Goal: Task Accomplishment & Management: Use online tool/utility

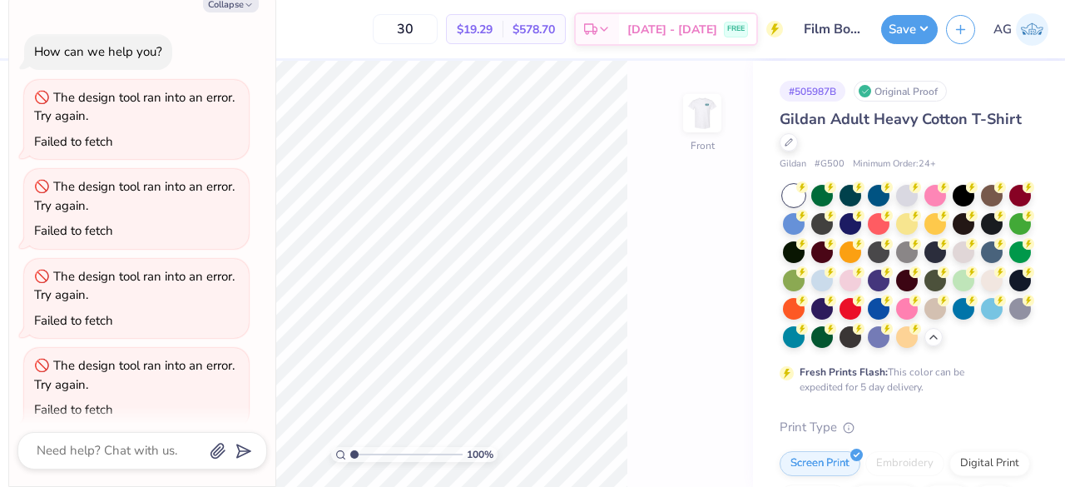
type textarea "x"
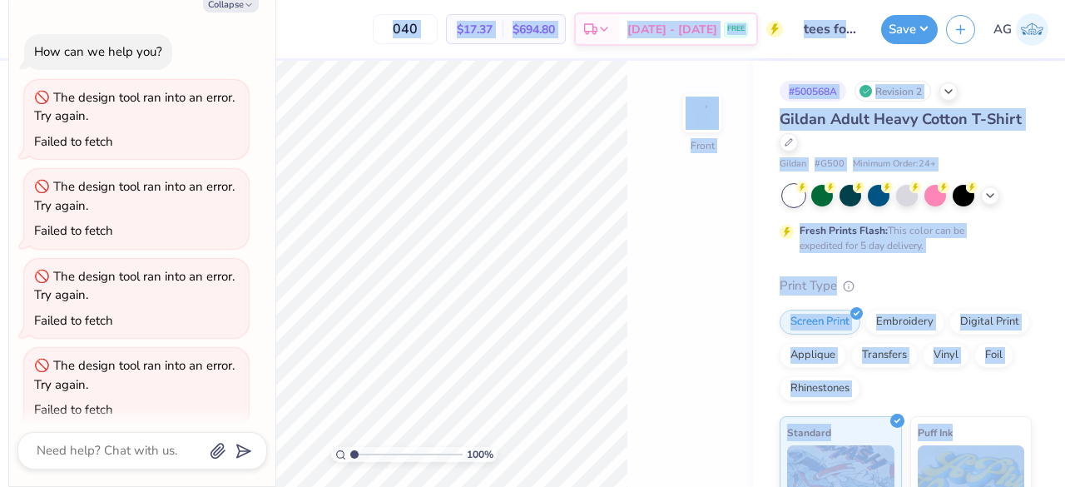
scroll to position [285, 0]
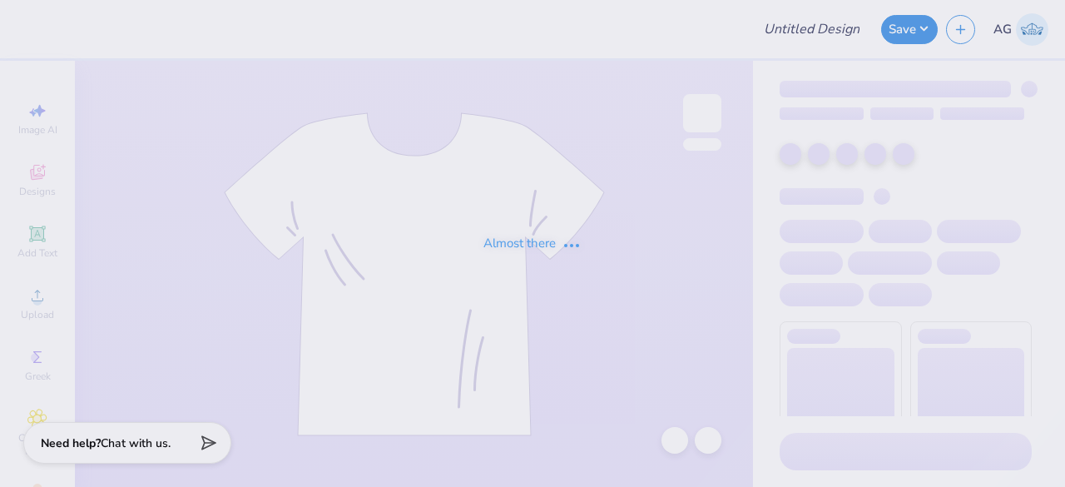
type input "[PERSON_NAME] : [GEOGRAPHIC_DATA][US_STATE]"
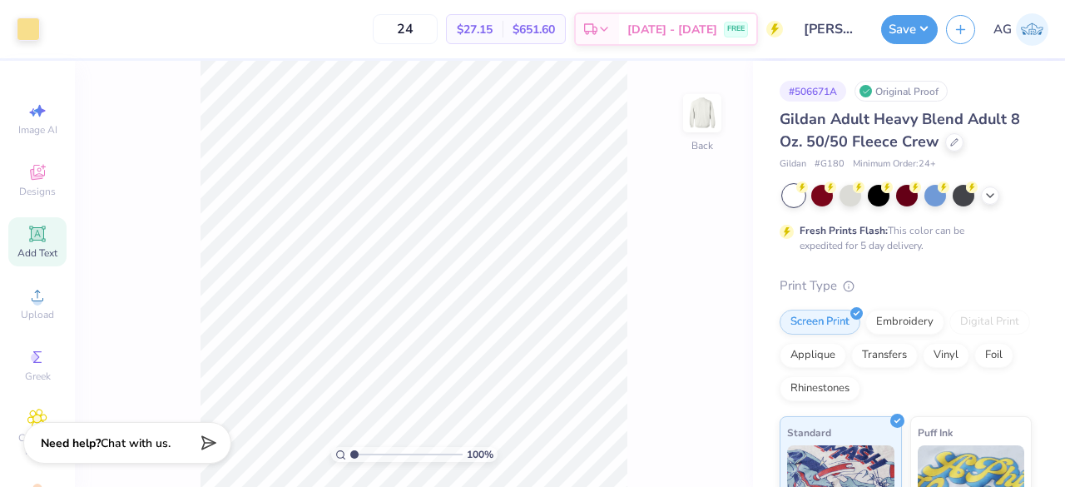
click at [43, 251] on span "Add Text" at bounding box center [37, 252] width 40 height 13
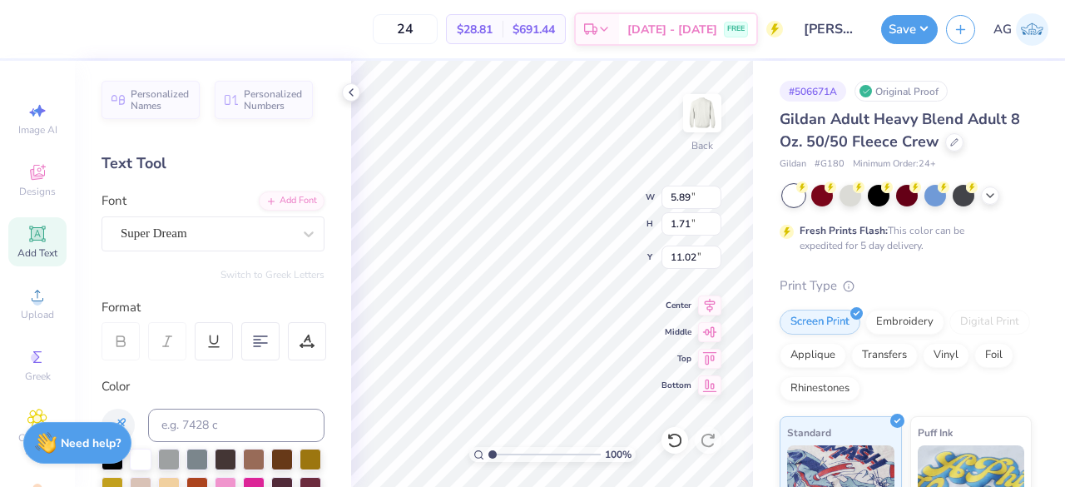
scroll to position [13, 8]
type textarea "New Member Retreat"
click at [231, 242] on div at bounding box center [206, 233] width 171 height 22
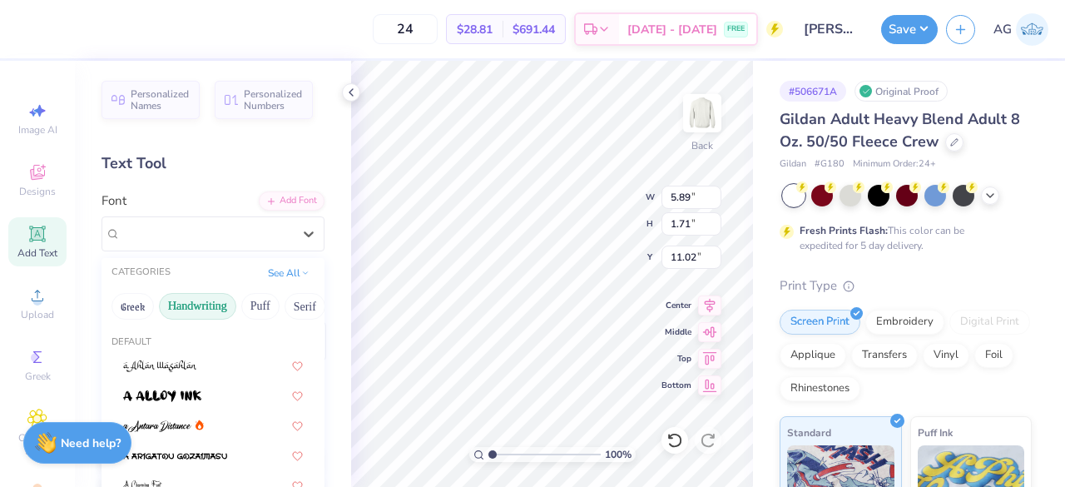
click at [195, 302] on button "Handwriting" at bounding box center [197, 306] width 77 height 27
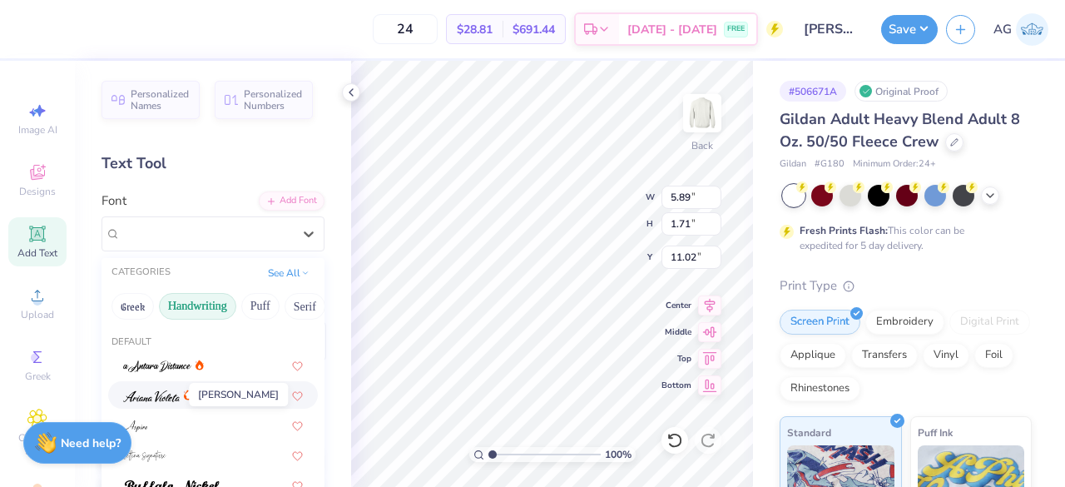
click at [165, 390] on img at bounding box center [151, 396] width 57 height 12
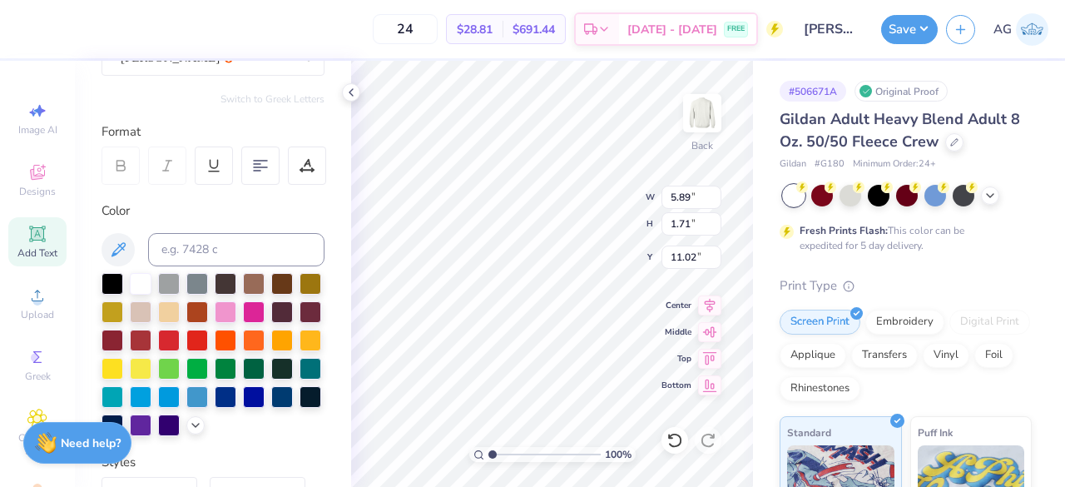
scroll to position [178, 0]
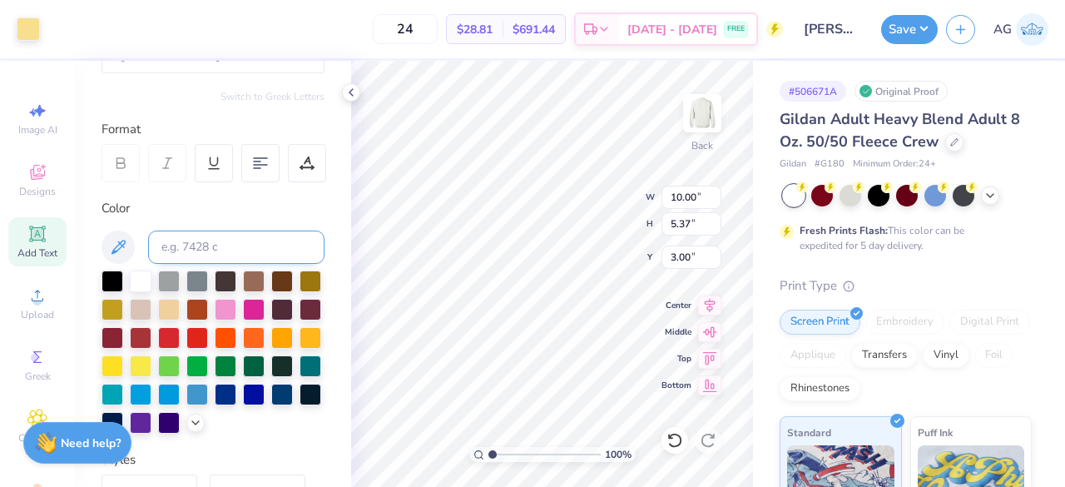
type input "10.00"
type input "5.37"
type input "3.00"
type input "14.17"
type input "2.07"
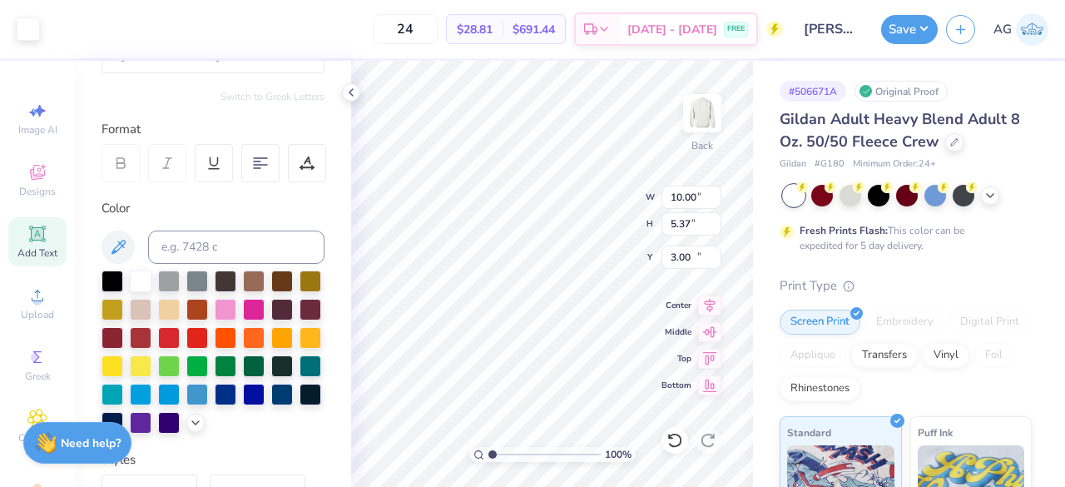
type input "10.84"
click at [209, 231] on input at bounding box center [236, 246] width 176 height 33
type input "1205"
type textarea "New Member Retreat"
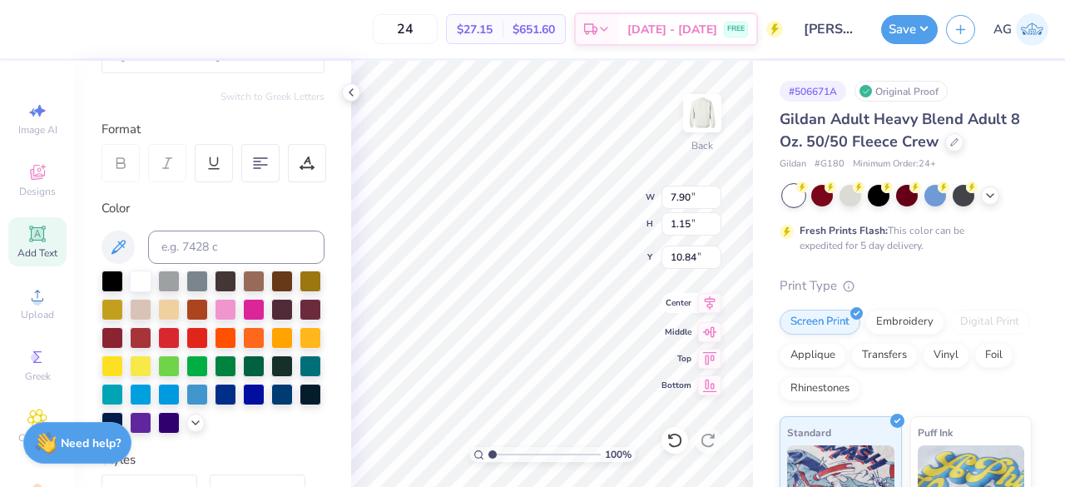
type input "7.90"
type input "1.15"
type input "9.17"
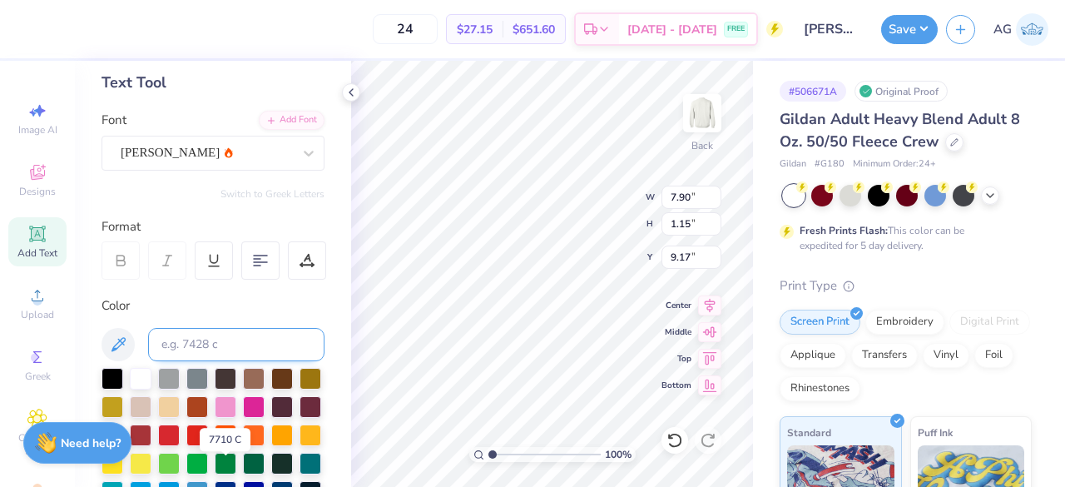
scroll to position [57, 0]
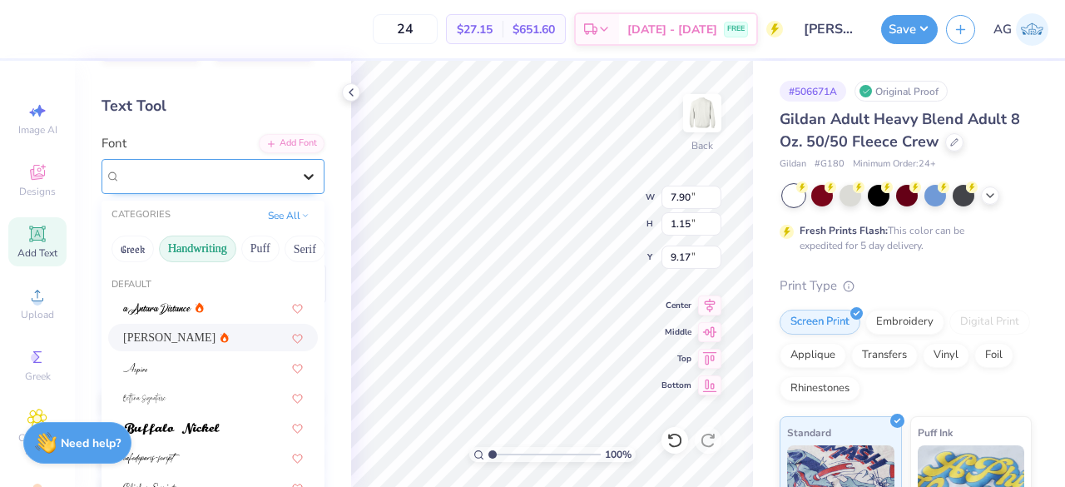
click at [294, 179] on div at bounding box center [309, 176] width 30 height 30
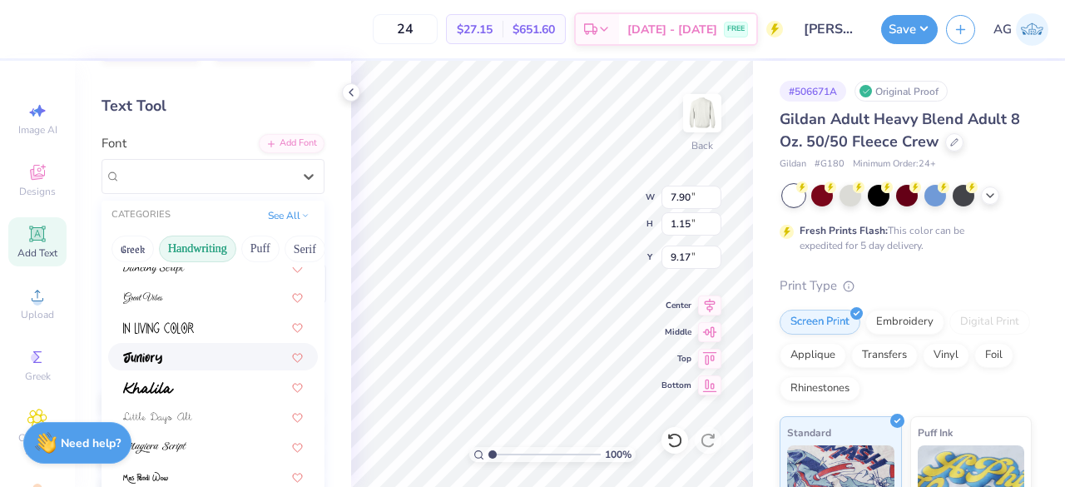
scroll to position [252, 0]
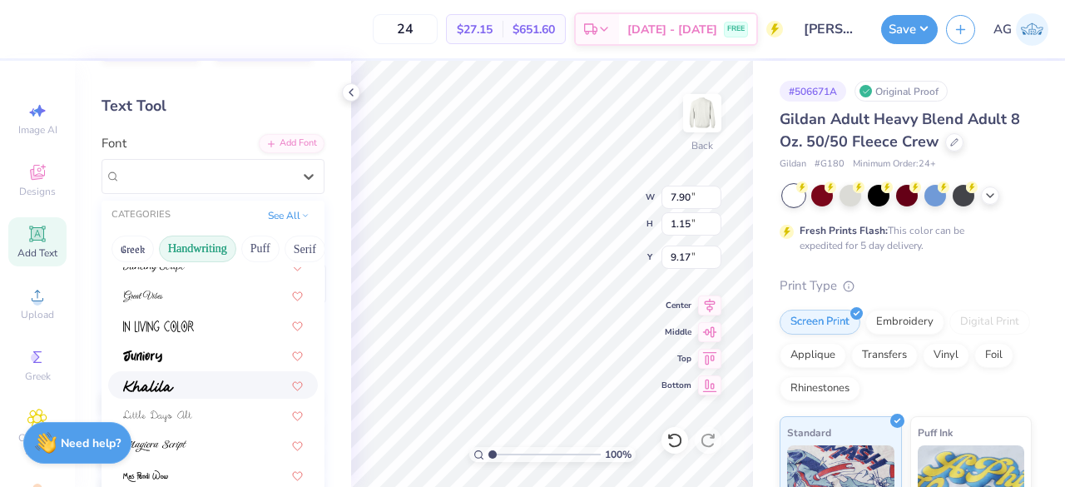
click at [198, 384] on div at bounding box center [213, 384] width 180 height 17
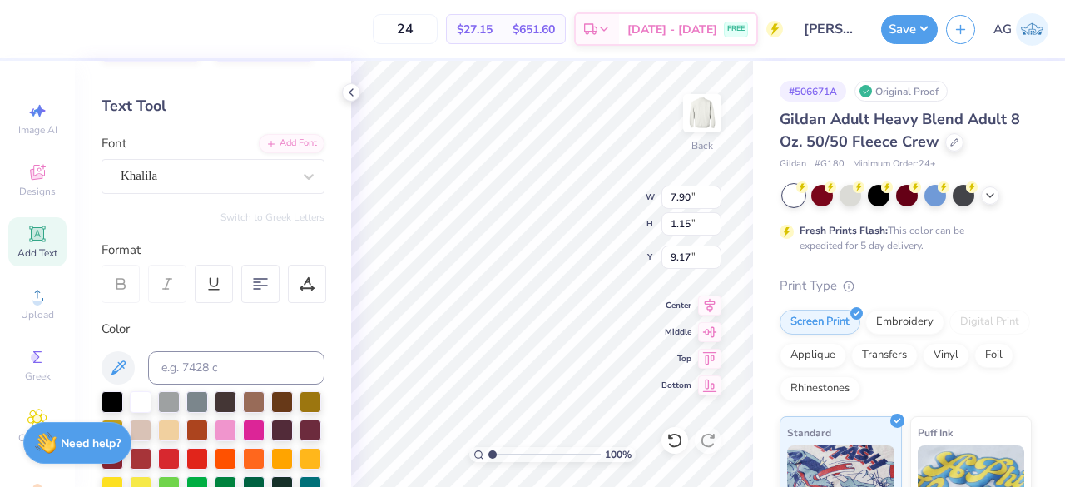
type input "12.22"
type input "1.01"
type input "9.25"
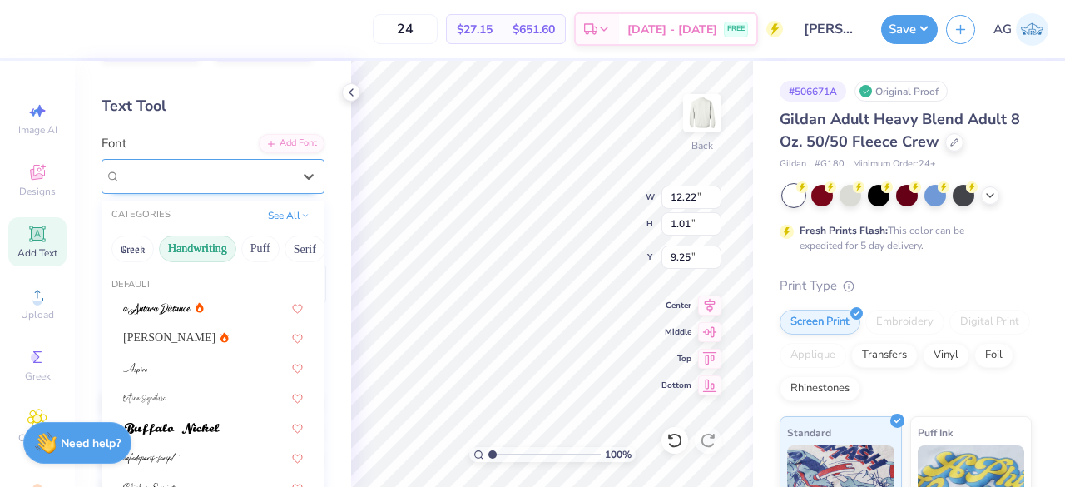
click at [148, 159] on div "Khalila" at bounding box center [213, 176] width 223 height 35
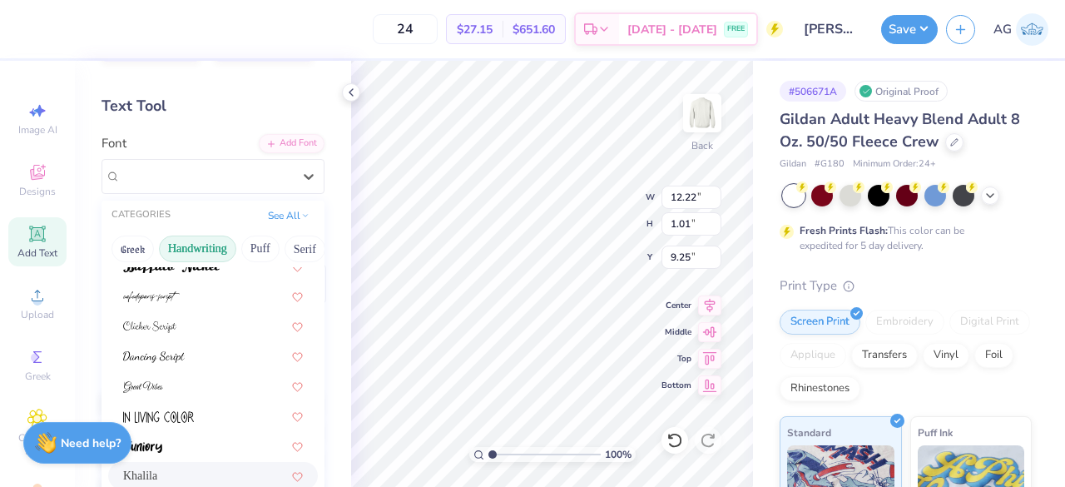
scroll to position [162, 0]
click at [188, 358] on div at bounding box center [213, 354] width 180 height 17
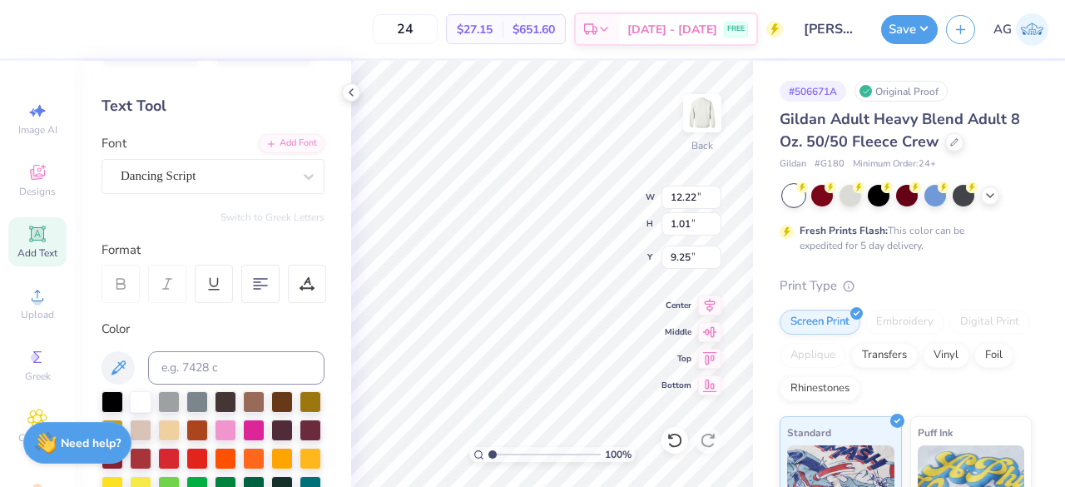
type input "10.11"
type input "1.14"
type input "9.18"
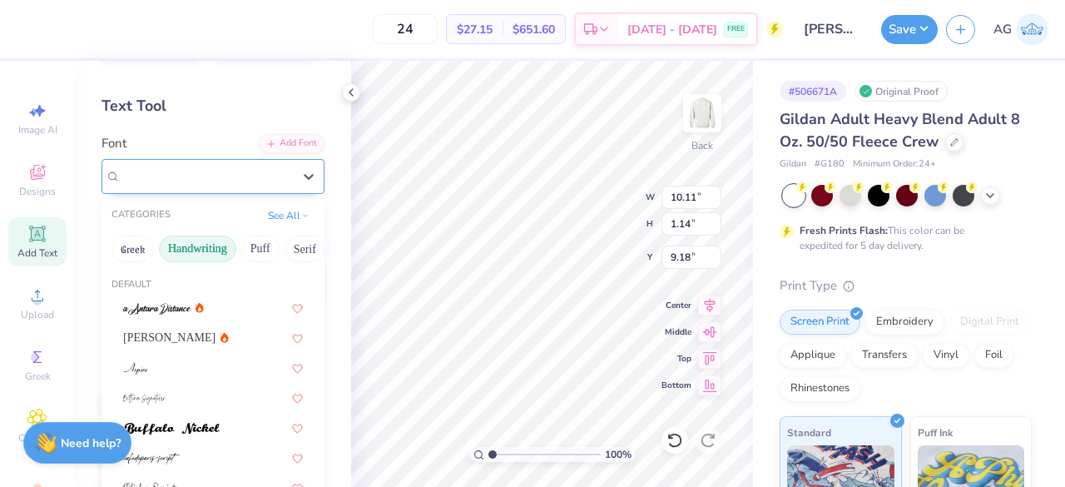
click at [199, 182] on div "Dancing Script" at bounding box center [206, 176] width 175 height 26
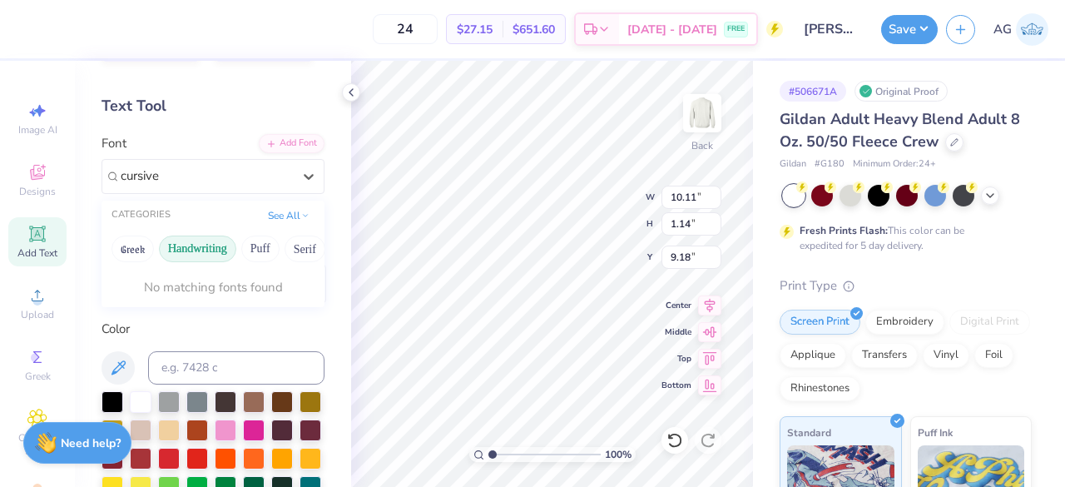
type input "cursive"
click at [191, 242] on button "Handwriting" at bounding box center [197, 248] width 77 height 27
click at [209, 295] on div at bounding box center [213, 307] width 210 height 27
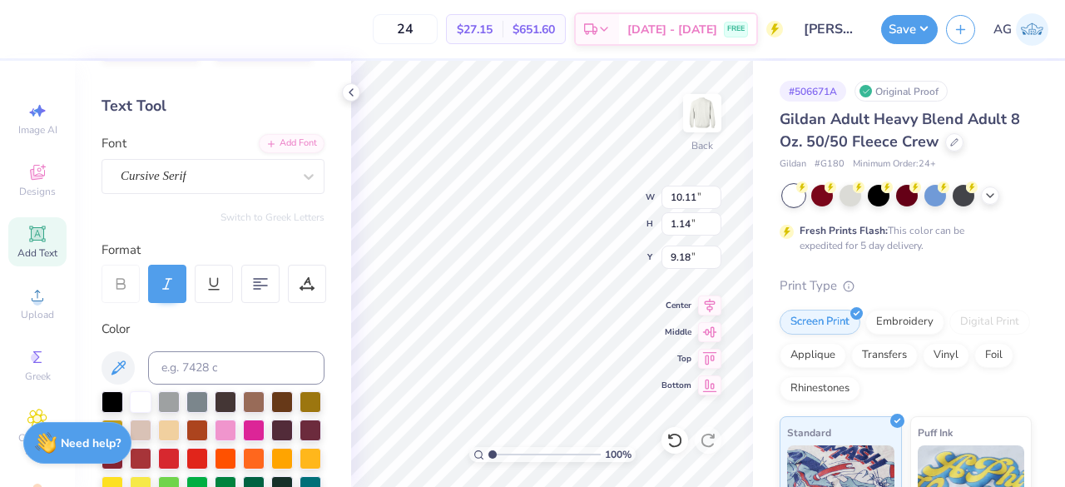
type input "14.88"
type input "1.10"
type input "9.20"
click at [294, 177] on div at bounding box center [309, 176] width 30 height 30
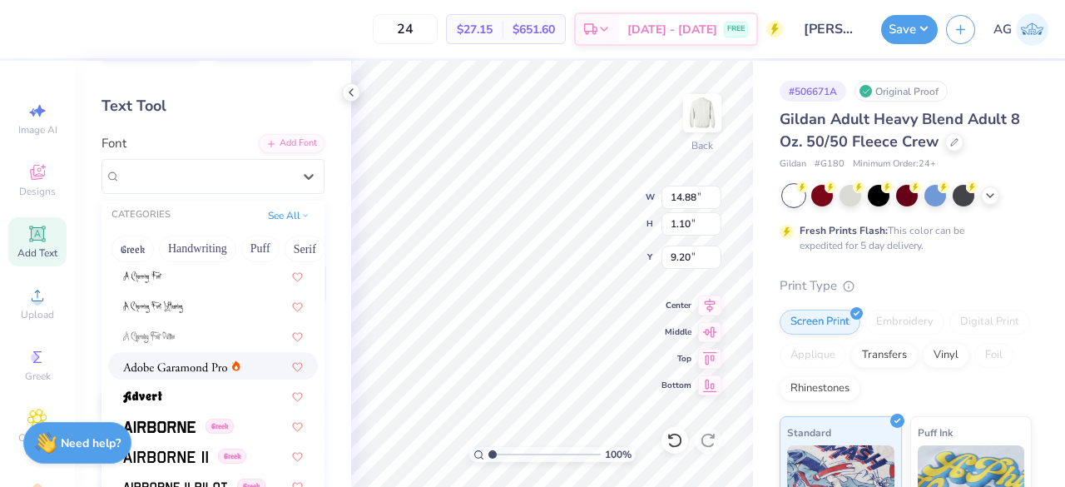
scroll to position [0, 0]
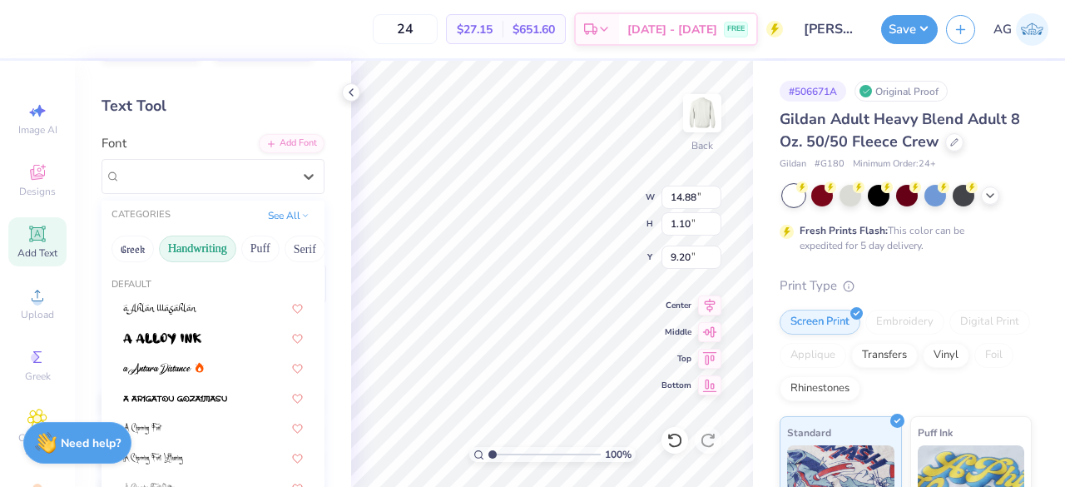
click at [205, 250] on button "Handwriting" at bounding box center [197, 248] width 77 height 27
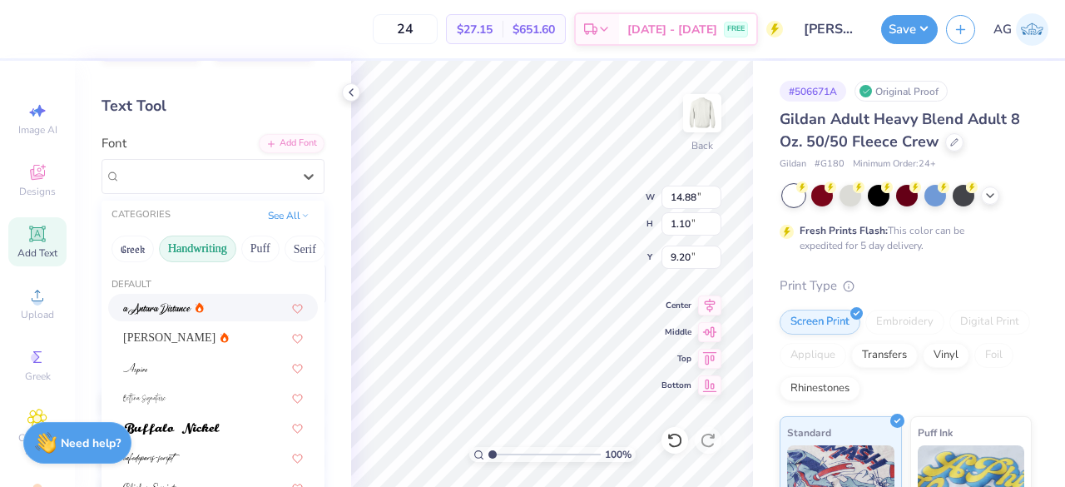
click at [174, 317] on div at bounding box center [213, 307] width 210 height 27
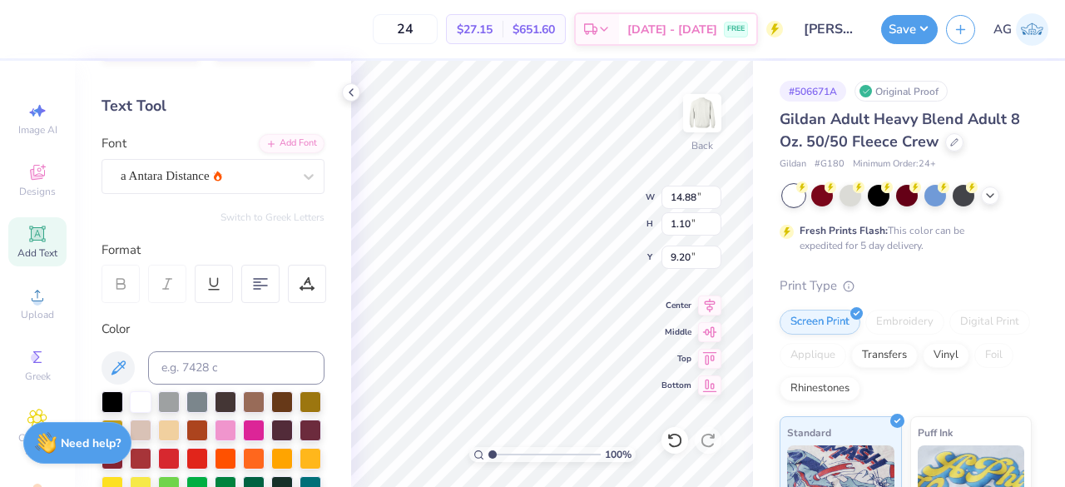
type input "9.35"
type input "1.33"
type input "9.09"
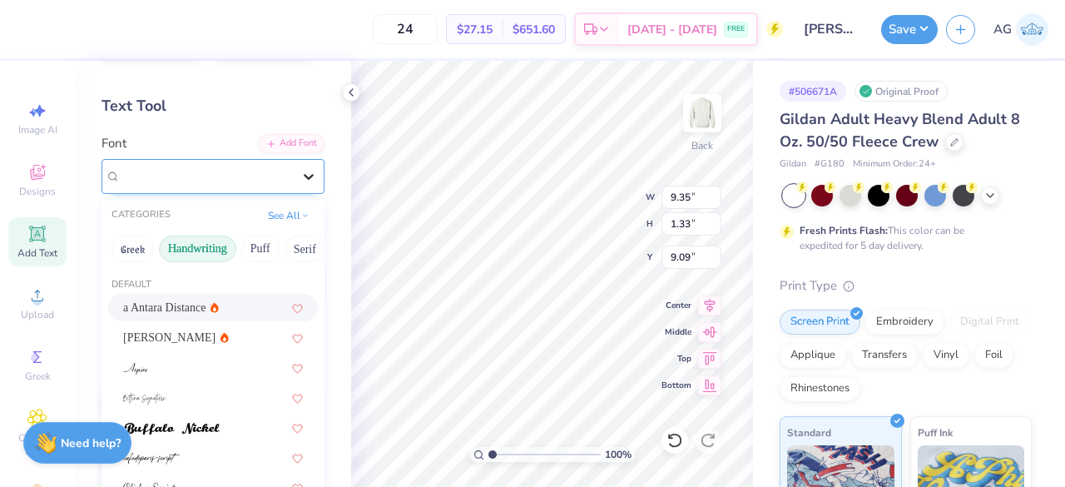
click at [300, 173] on icon at bounding box center [308, 176] width 17 height 17
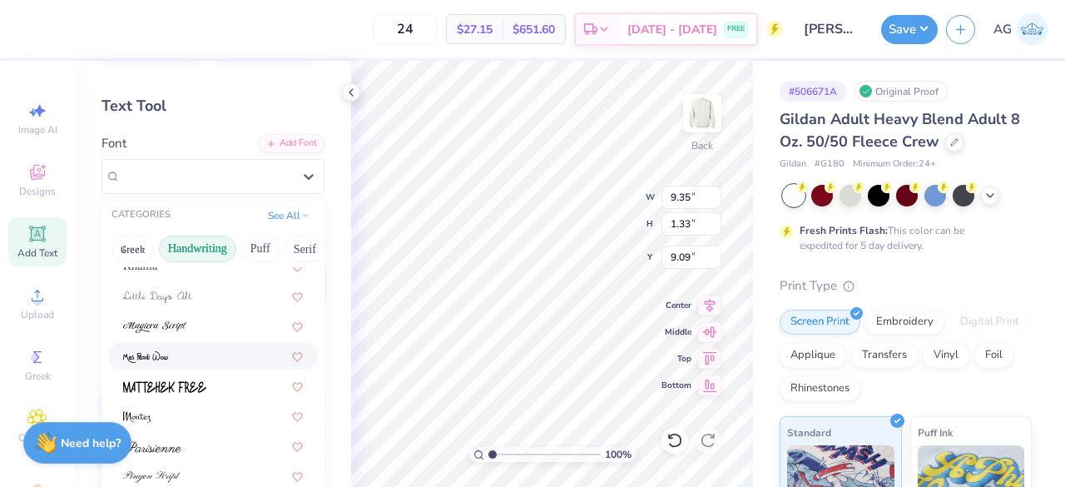
scroll to position [378, 0]
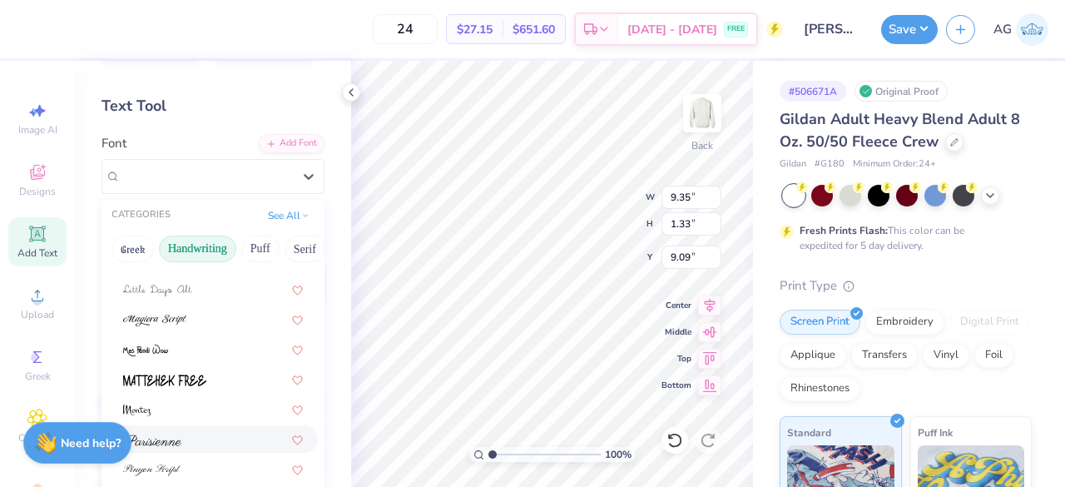
click at [193, 430] on div at bounding box center [213, 438] width 180 height 17
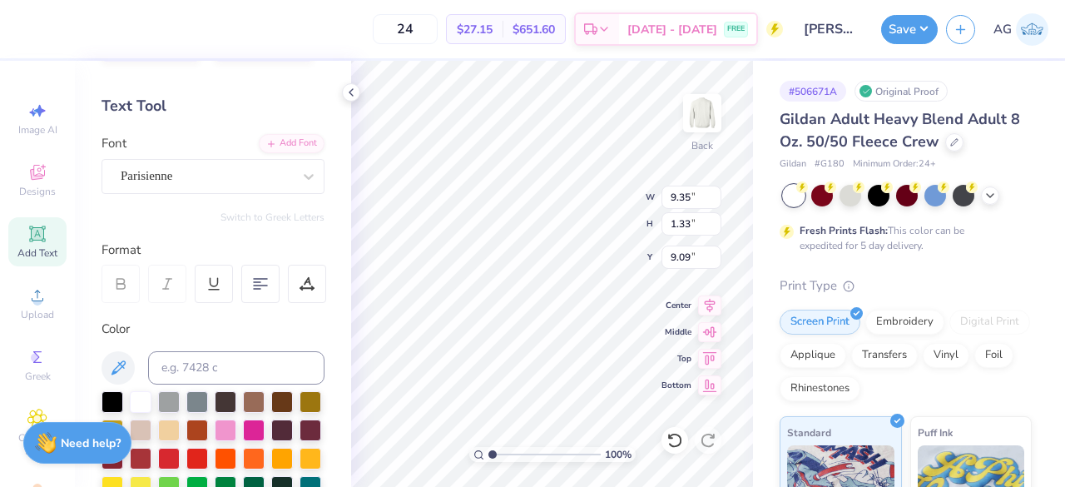
type input "11.91"
type input "1.34"
type input "9.08"
click at [536, 450] on input "range" at bounding box center [544, 454] width 112 height 15
click at [508, 450] on input "range" at bounding box center [544, 454] width 112 height 15
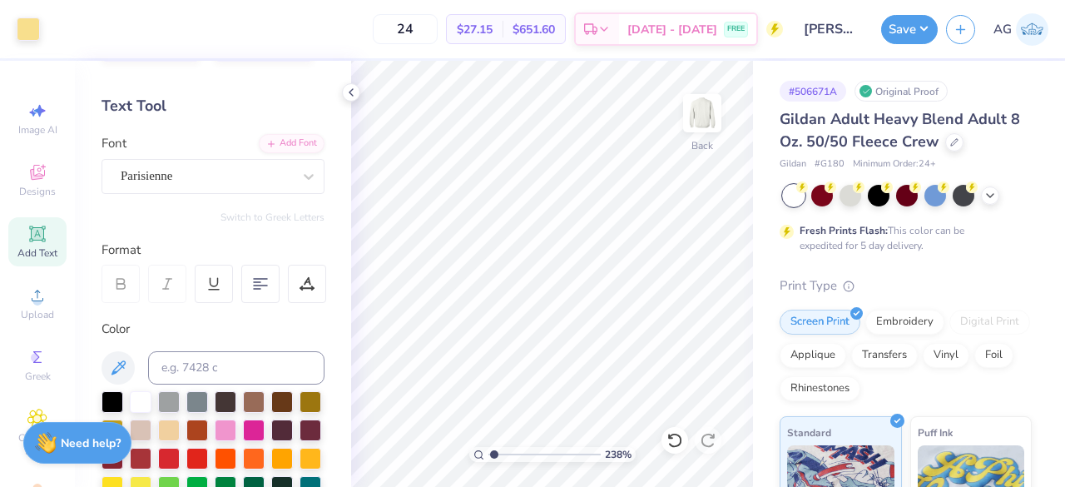
type input "1.19"
click at [494, 453] on input "range" at bounding box center [544, 454] width 112 height 15
click at [29, 114] on icon at bounding box center [32, 112] width 7 height 8
select select "4"
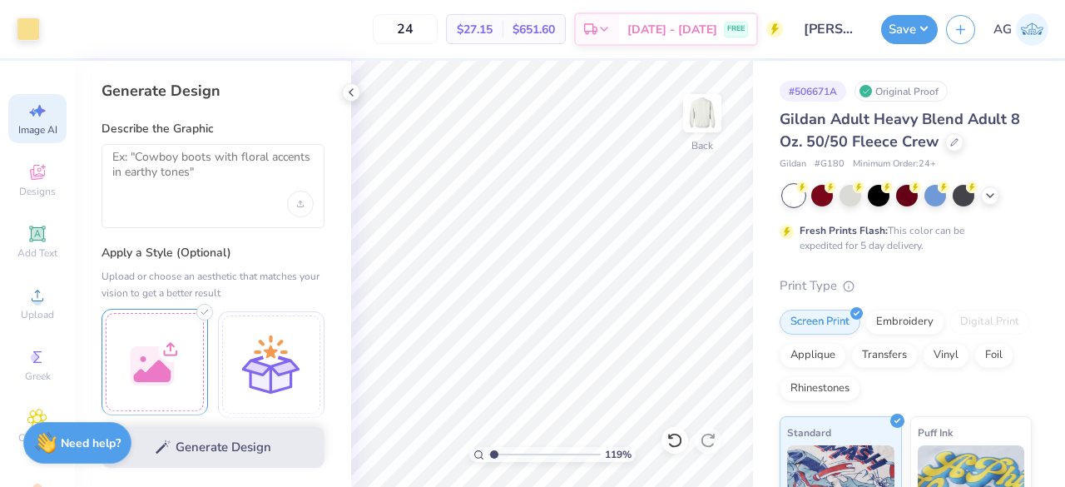
click at [180, 380] on div at bounding box center [155, 362] width 107 height 107
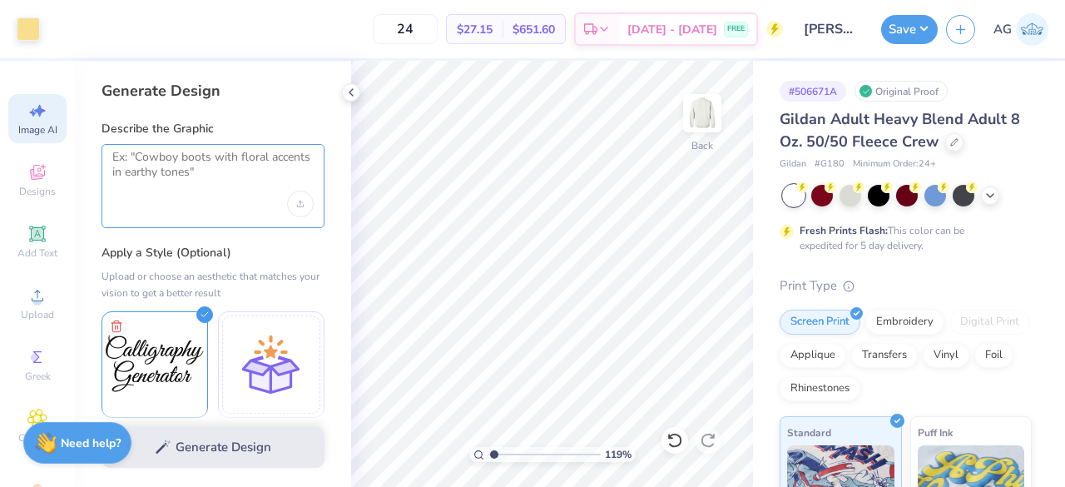
click at [186, 176] on textarea at bounding box center [212, 171] width 201 height 42
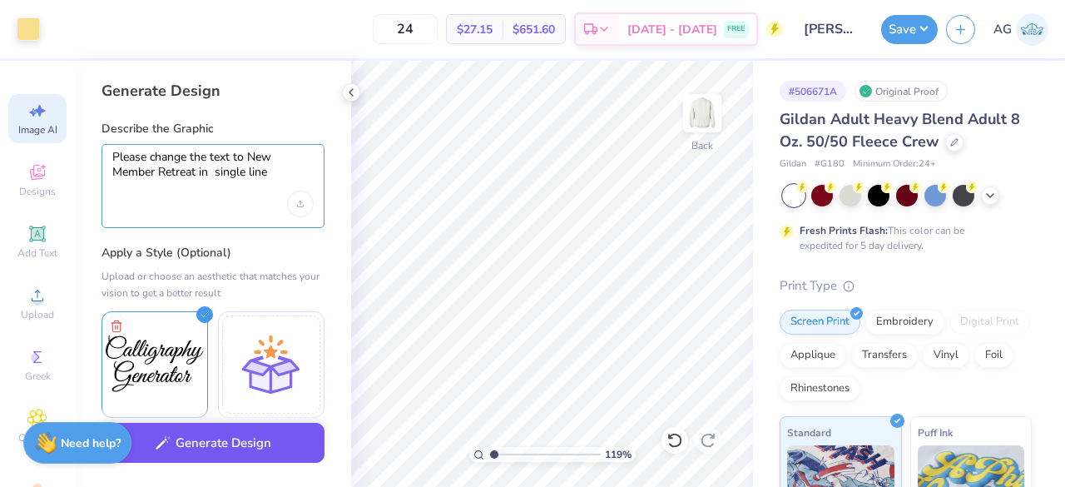
type textarea "Please change the text to New Member Retreat in single line"
click at [221, 463] on div "Generate Design" at bounding box center [213, 447] width 276 height 81
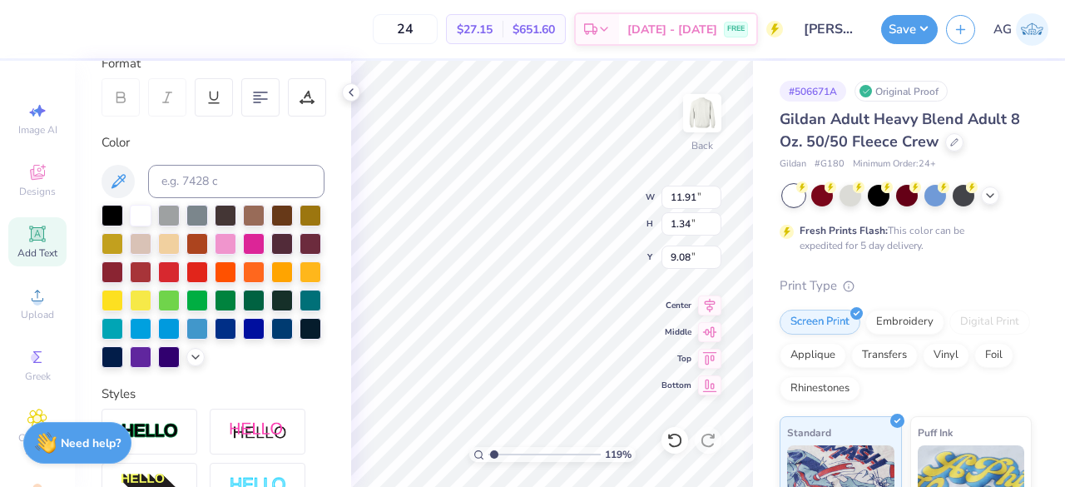
scroll to position [0, 0]
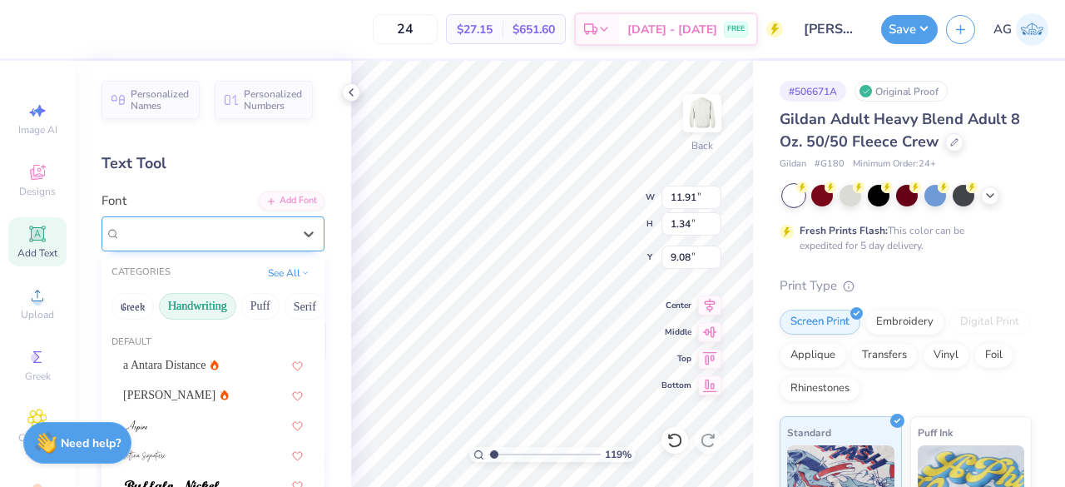
click at [178, 244] on div at bounding box center [206, 233] width 171 height 22
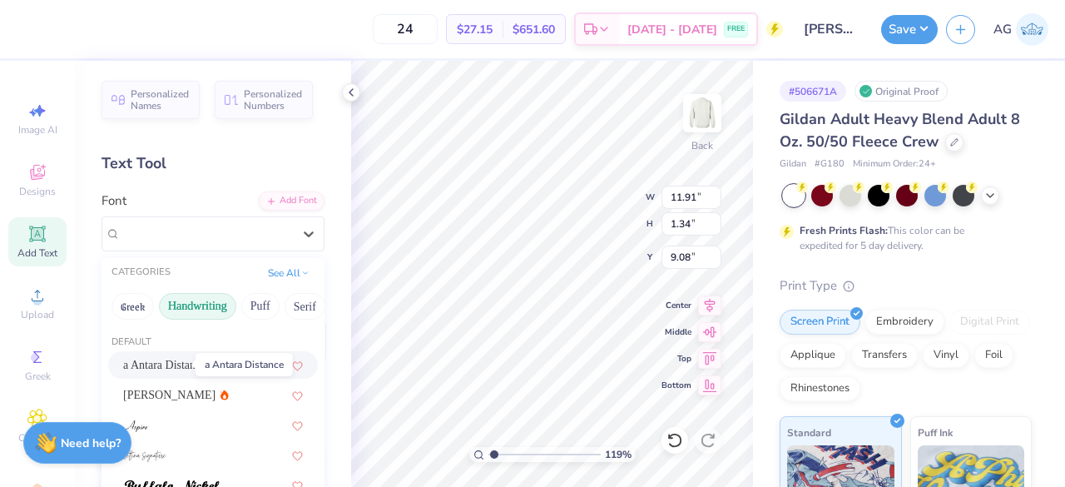
click at [167, 367] on span "a Antara Distance" at bounding box center [164, 364] width 83 height 17
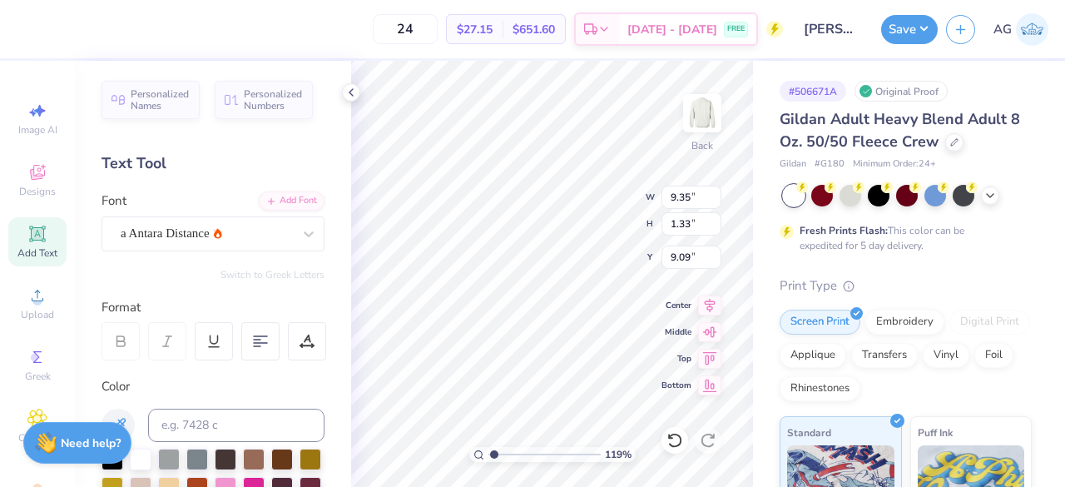
type input "9.35"
type input "1.33"
type input "9.09"
click at [46, 121] on div "Image AI" at bounding box center [37, 118] width 58 height 49
select select "4"
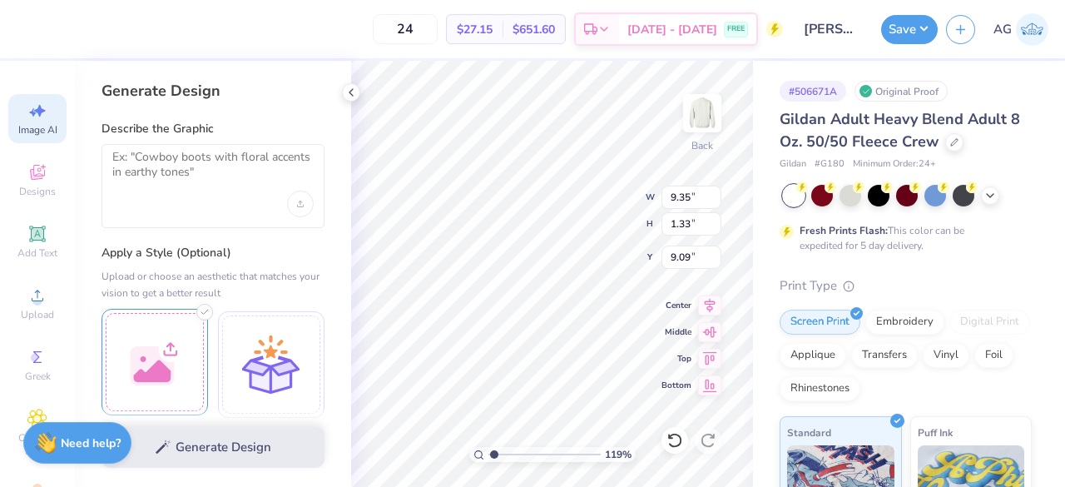
click at [142, 372] on div at bounding box center [155, 362] width 107 height 107
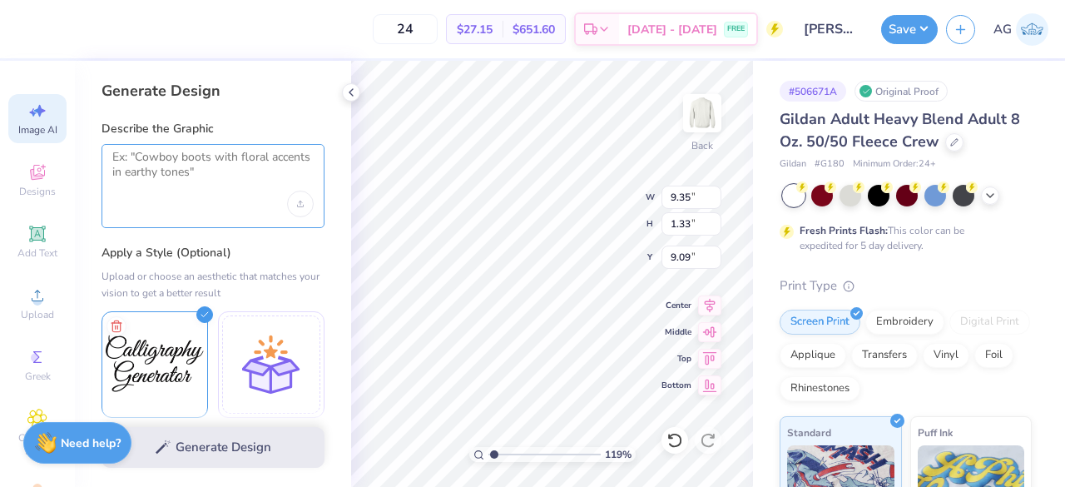
click at [176, 171] on textarea at bounding box center [212, 171] width 201 height 42
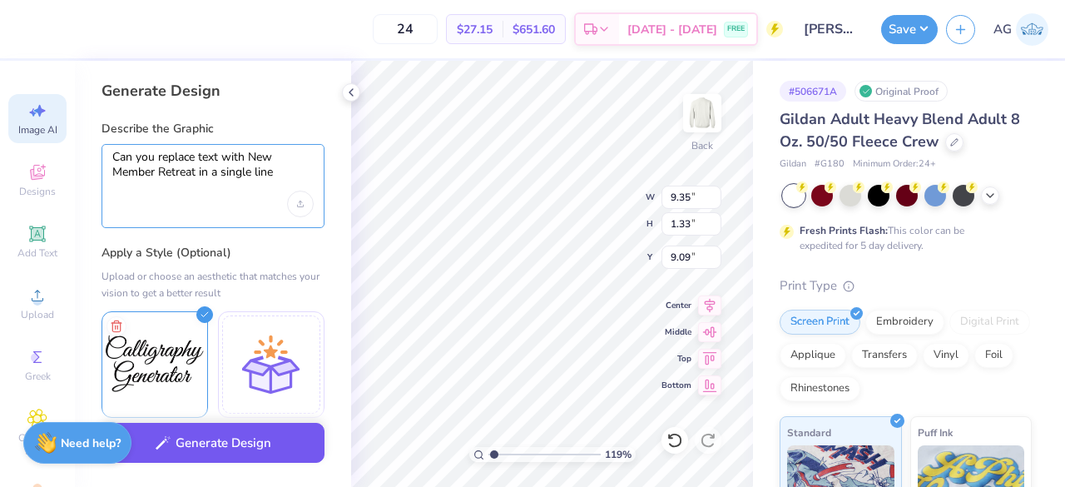
type textarea "Can you replace text with New Member Retreat in a single line"
click at [210, 449] on button "Generate Design" at bounding box center [213, 443] width 223 height 41
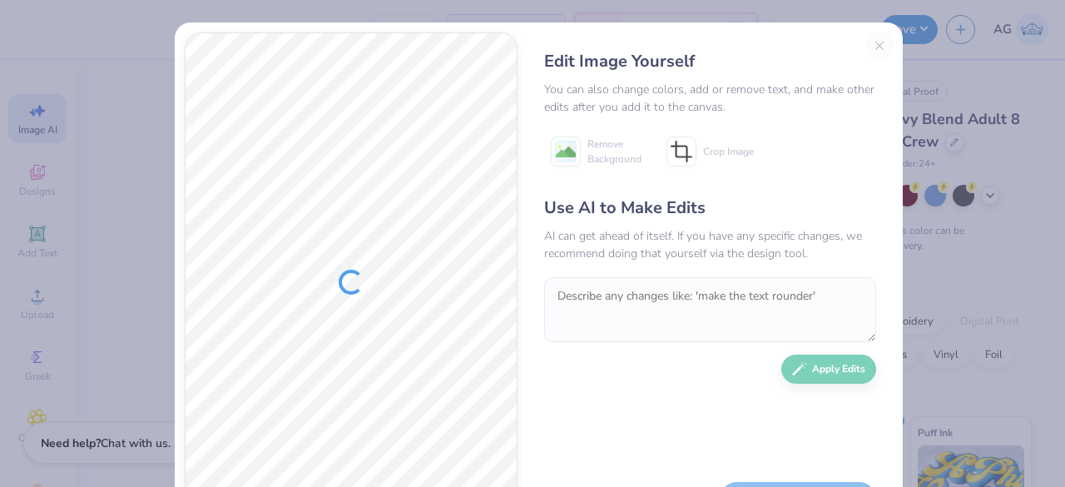
click at [873, 49] on div "Edit Image Yourself You can also change colors, add or remove text, and make ot…" at bounding box center [710, 281] width 365 height 499
click at [874, 47] on div "Edit Image Yourself You can also change colors, add or remove text, and make ot…" at bounding box center [710, 281] width 365 height 499
click at [877, 45] on button "Close" at bounding box center [879, 45] width 27 height 27
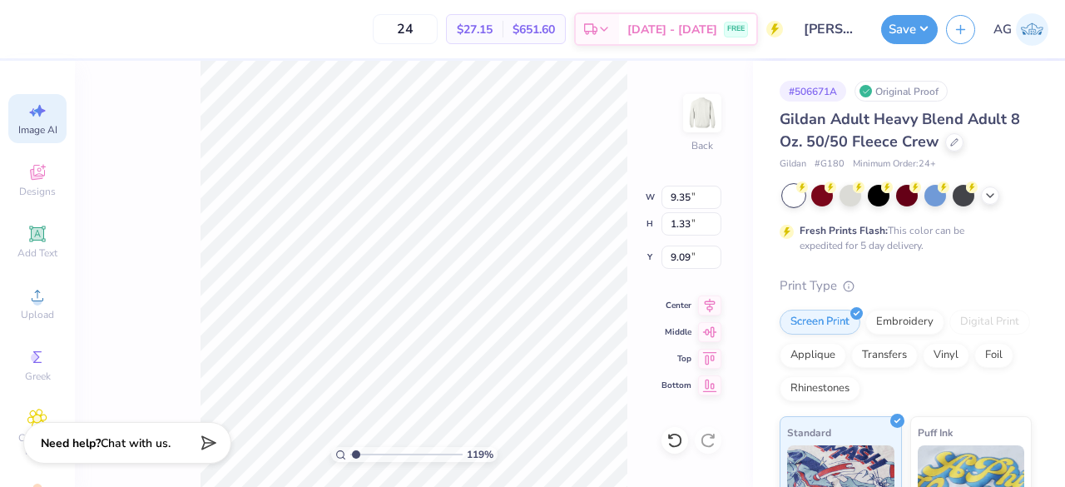
click at [33, 117] on icon at bounding box center [37, 111] width 20 height 20
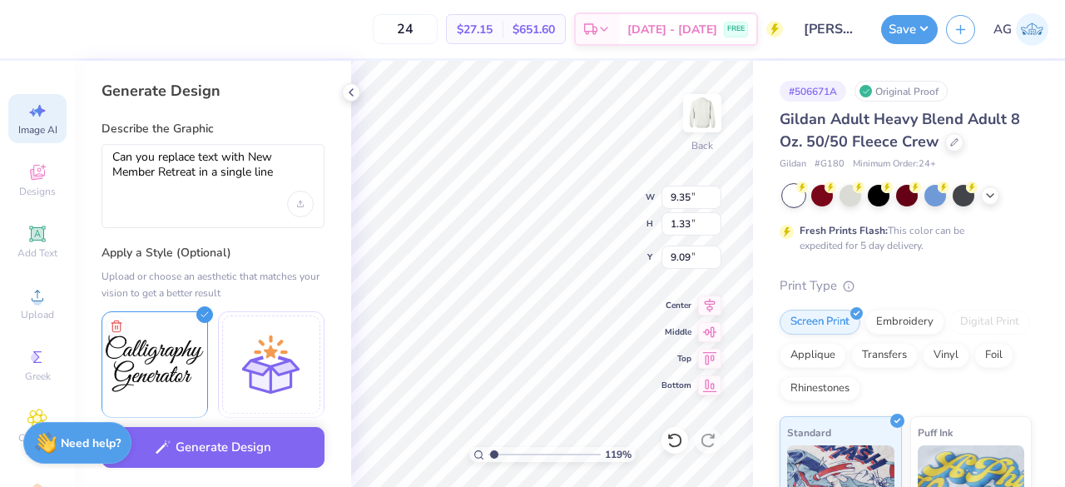
scroll to position [0, 0]
type input "10.00"
type input "7.41"
type input "3.00"
click at [320, 161] on div "Can you replace text with New Member Retreat in a single line" at bounding box center [213, 186] width 223 height 84
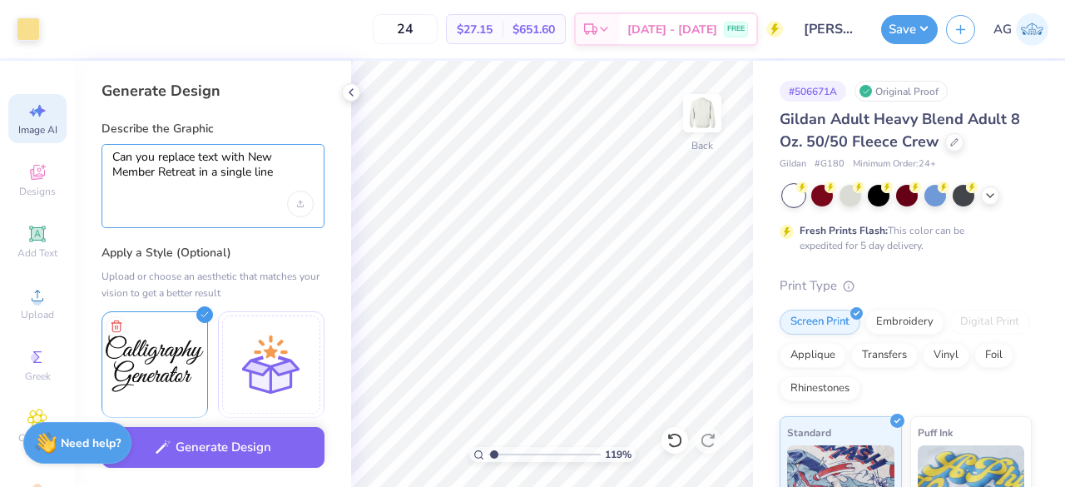
drag, startPoint x: 287, startPoint y: 173, endPoint x: 51, endPoint y: 141, distance: 238.4
click at [51, 141] on div "Art colors 24 $27.15 Per Item $651.60 Total Est. Delivery Aug 23 - 26 FREE Desi…" at bounding box center [532, 243] width 1065 height 487
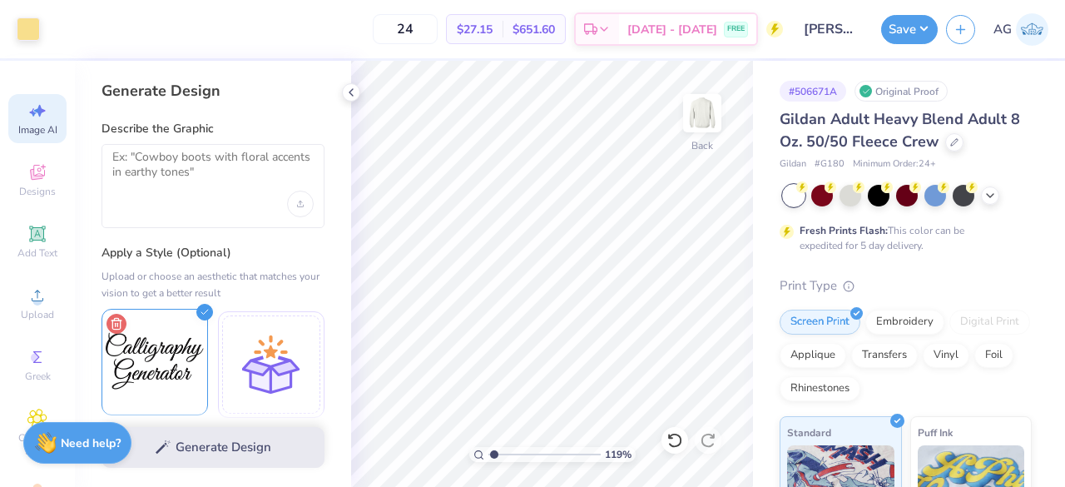
click at [116, 322] on icon at bounding box center [117, 324] width 20 height 20
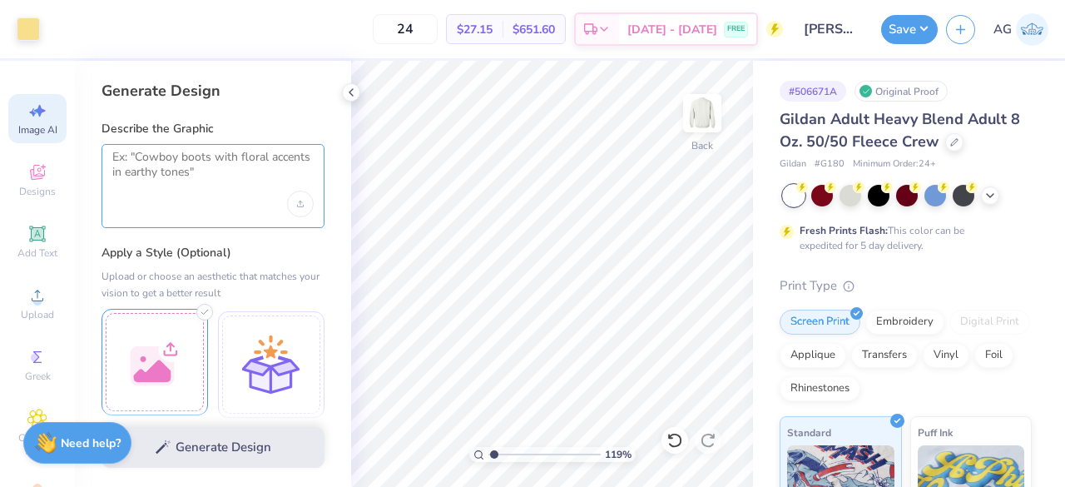
click at [185, 162] on textarea at bounding box center [212, 171] width 201 height 42
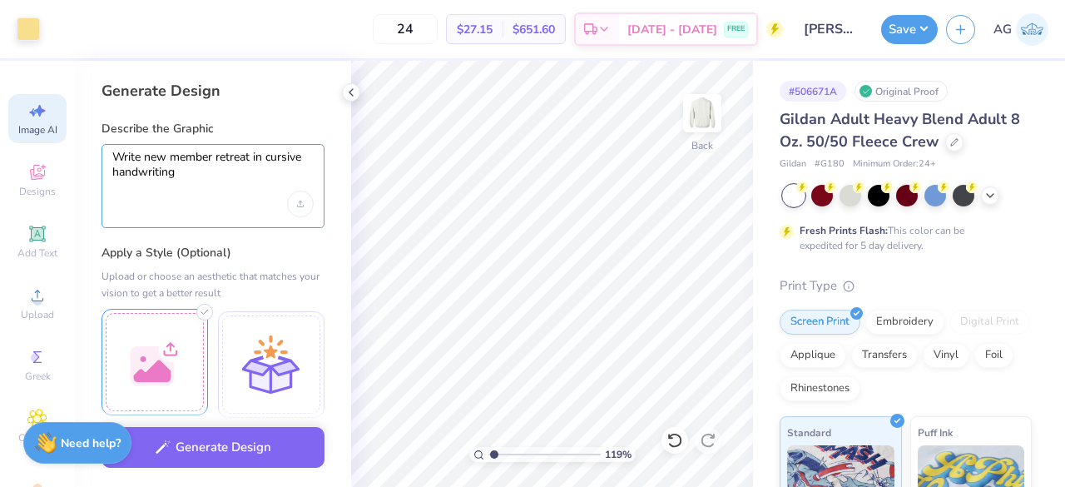
click at [151, 159] on textarea "Write new member retreat in cursive handwriting" at bounding box center [212, 171] width 201 height 42
click at [180, 158] on textarea "Write New member retreat in cursive handwriting" at bounding box center [212, 171] width 201 height 42
click at [223, 160] on textarea "Write New Member retreat in cursive handwriting" at bounding box center [212, 171] width 201 height 42
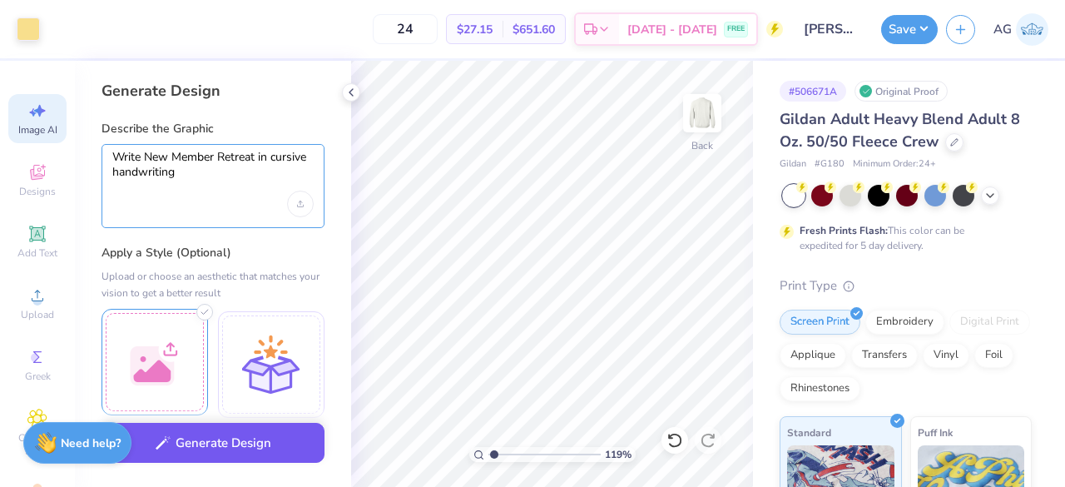
type textarea "Write New Member Retreat in cursive handwriting"
click at [215, 443] on button "Generate Design" at bounding box center [213, 443] width 223 height 41
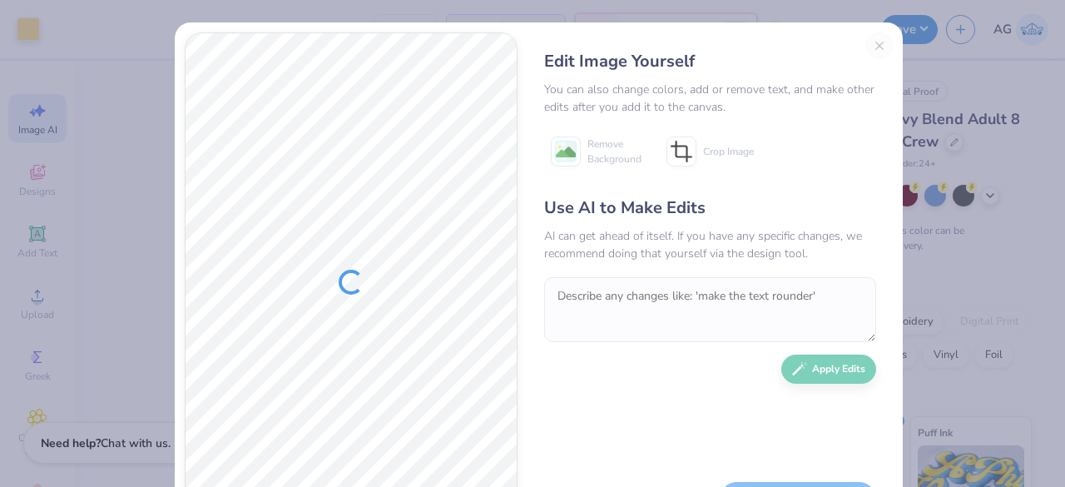
click at [872, 49] on div "Edit Image Yourself You can also change colors, add or remove text, and make ot…" at bounding box center [710, 281] width 365 height 499
click at [875, 48] on div "Edit Image Yourself You can also change colors, add or remove text, and make ot…" at bounding box center [710, 281] width 365 height 499
click at [864, 42] on div "Edit Image Yourself You can also change colors, add or remove text, and make ot…" at bounding box center [710, 281] width 365 height 499
click at [873, 45] on div "Edit Image Yourself You can also change colors, add or remove text, and make ot…" at bounding box center [710, 281] width 365 height 499
click at [873, 50] on div "Edit Image Yourself You can also change colors, add or remove text, and make ot…" at bounding box center [710, 281] width 365 height 499
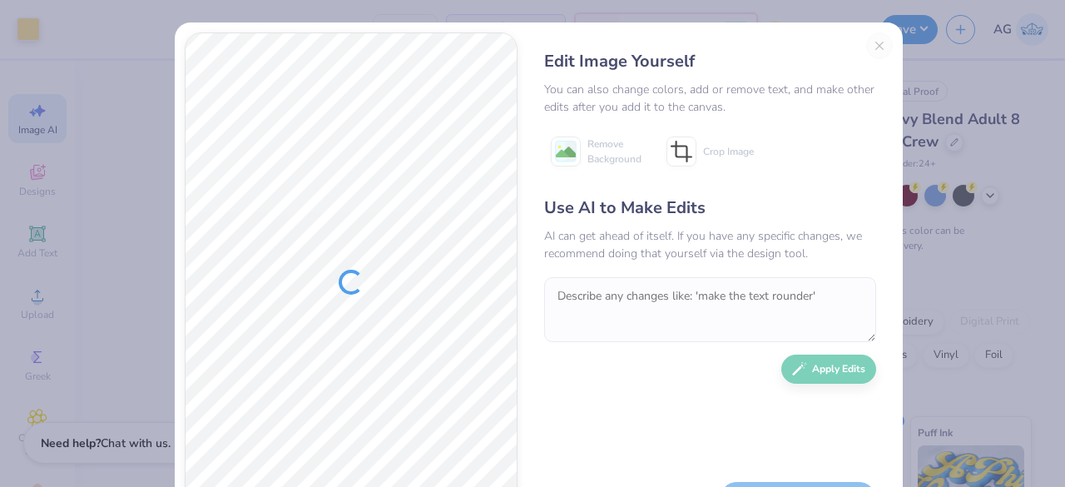
click at [867, 44] on div "Edit Image Yourself You can also change colors, add or remove text, and make ot…" at bounding box center [710, 281] width 365 height 499
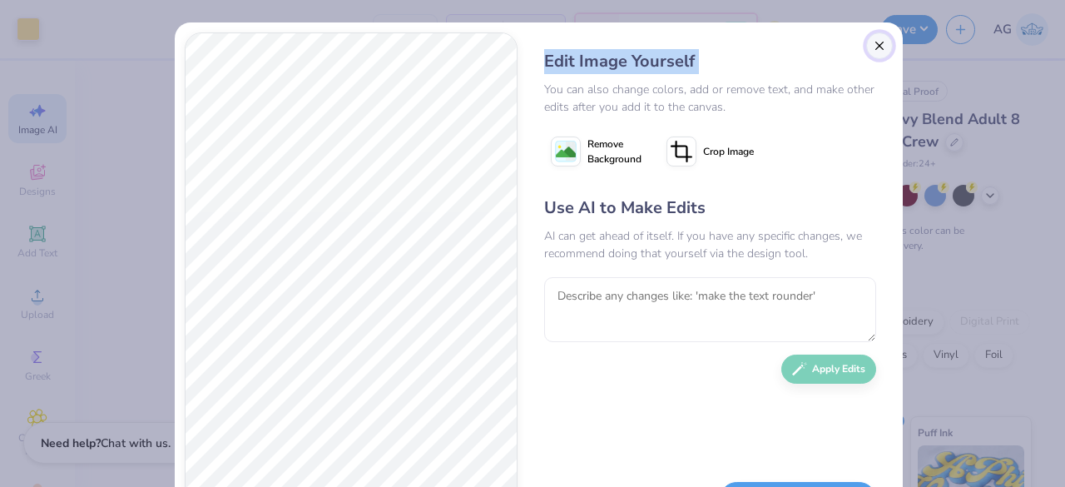
click at [869, 49] on button "Close" at bounding box center [879, 45] width 27 height 27
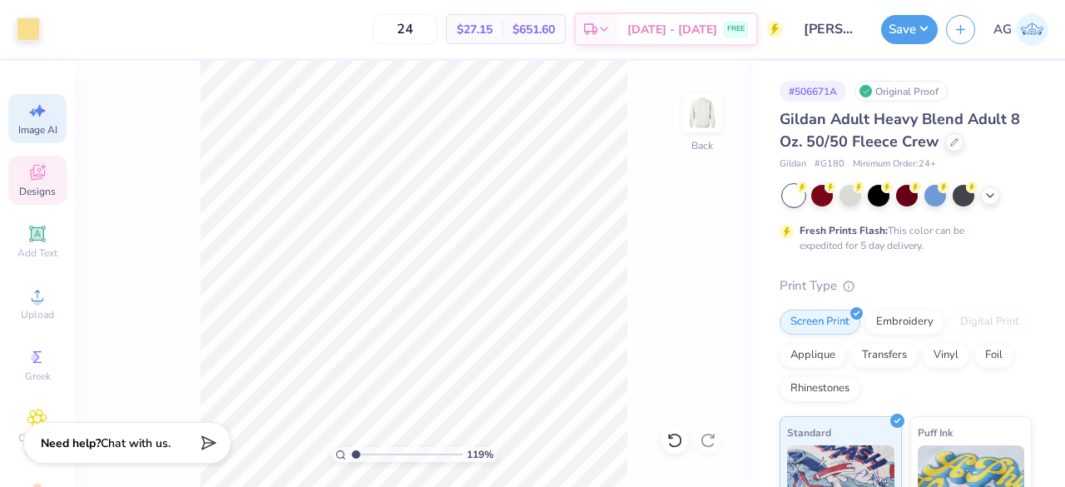
click at [31, 177] on icon at bounding box center [37, 174] width 13 height 11
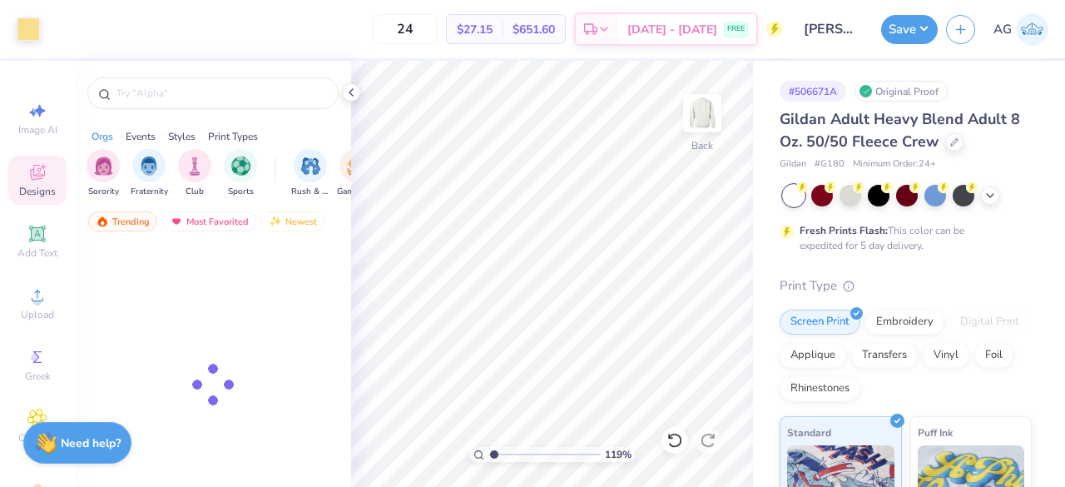
scroll to position [0, 0]
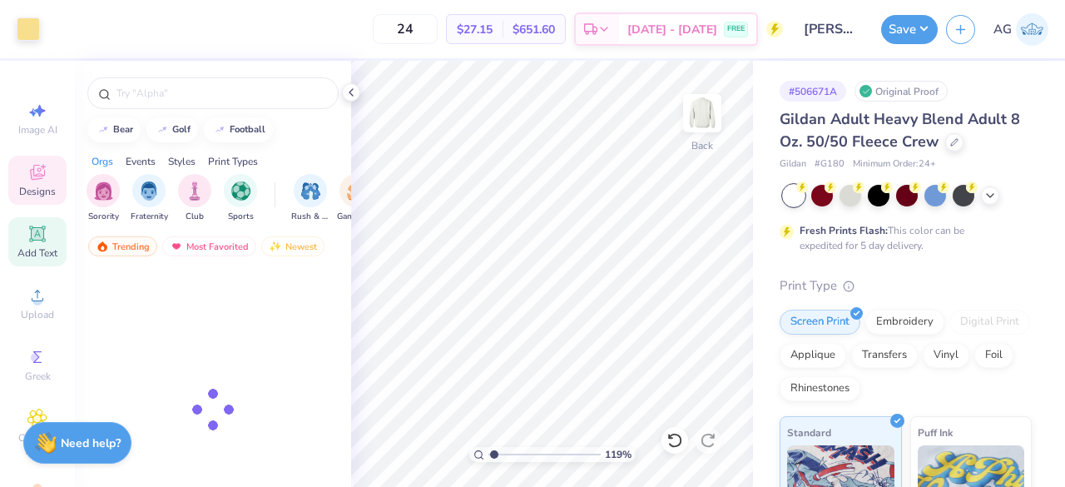
click at [29, 240] on icon at bounding box center [37, 233] width 16 height 16
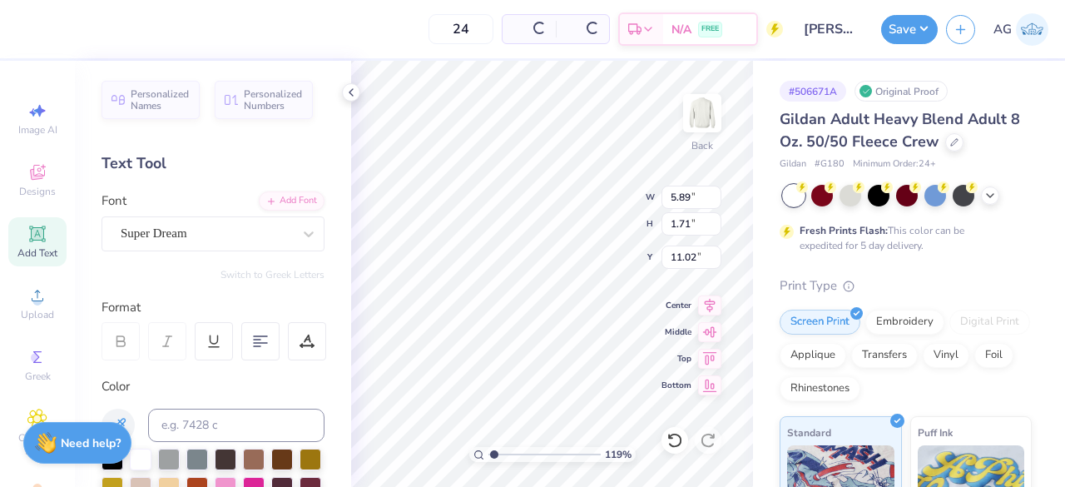
scroll to position [13, 2]
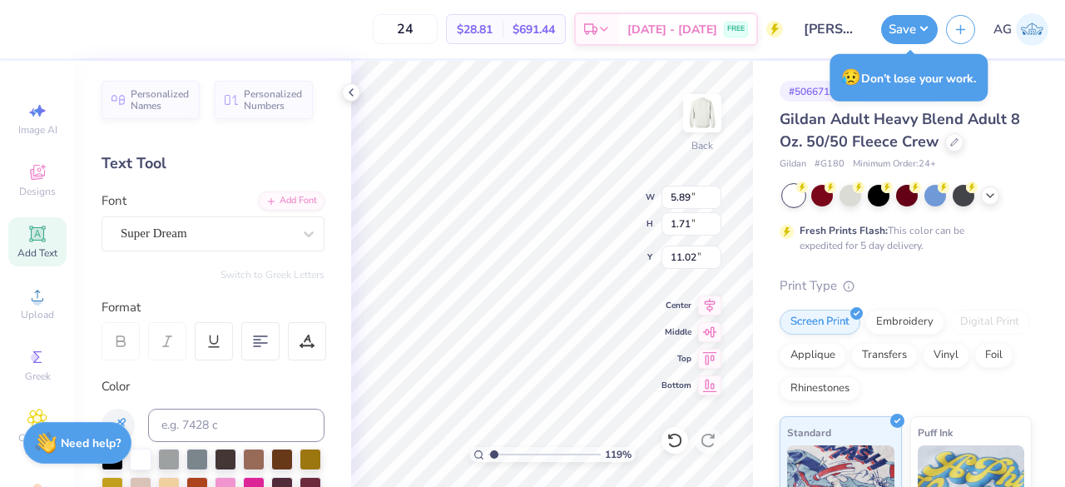
type textarea "T"
type textarea "NEw Member Retreat"
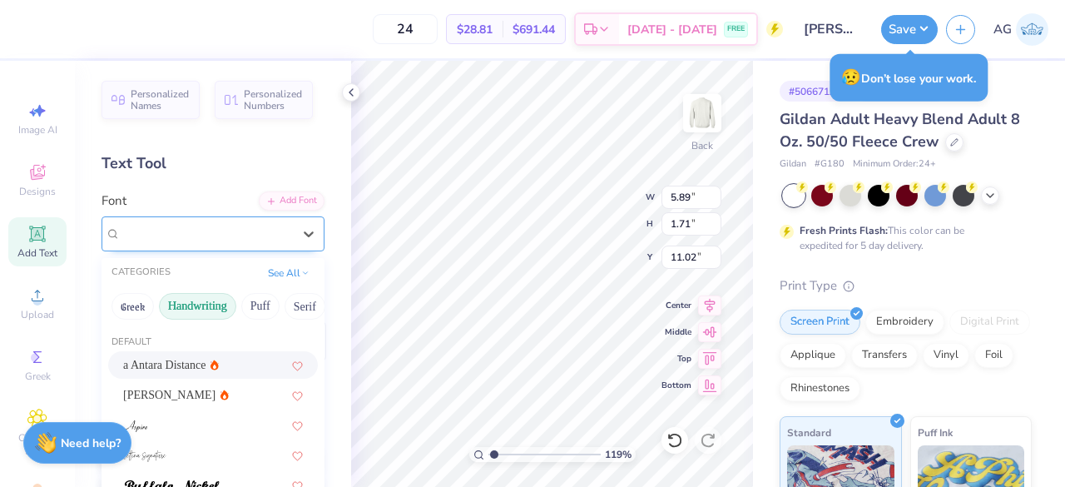
click at [251, 224] on div "Super Dream" at bounding box center [206, 233] width 175 height 26
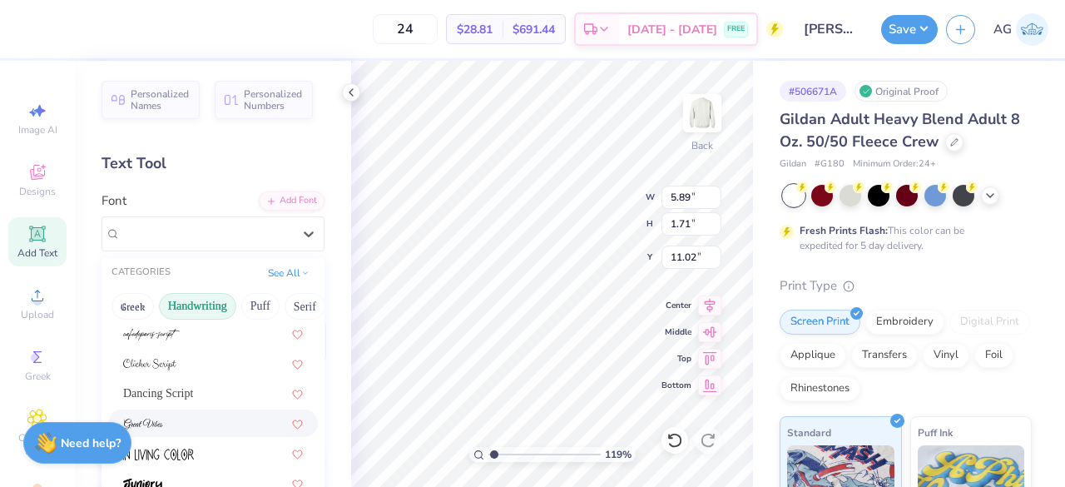
scroll to position [276, 0]
click at [162, 412] on div "Khalila" at bounding box center [213, 417] width 180 height 17
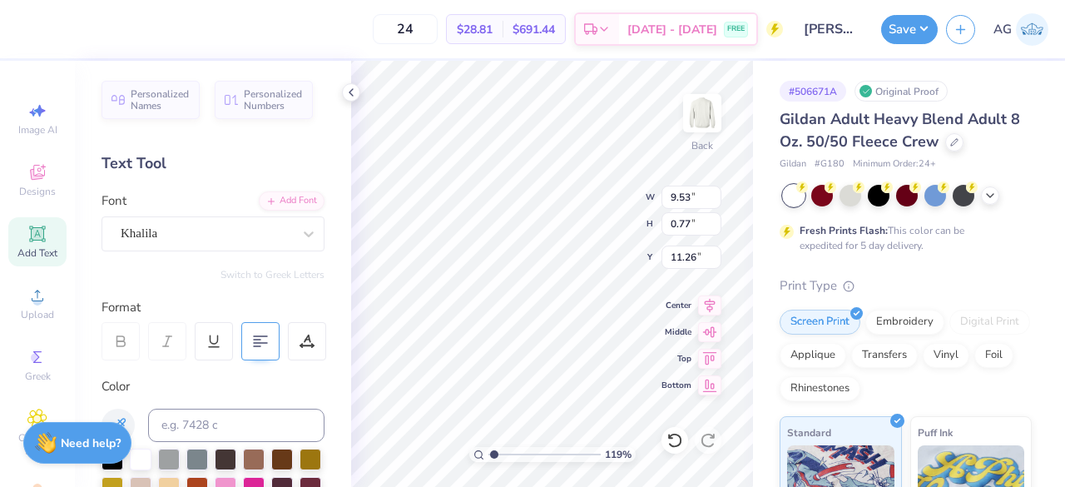
type input "9.53"
type input "0.77"
type textarea "NEw Member Retrat"
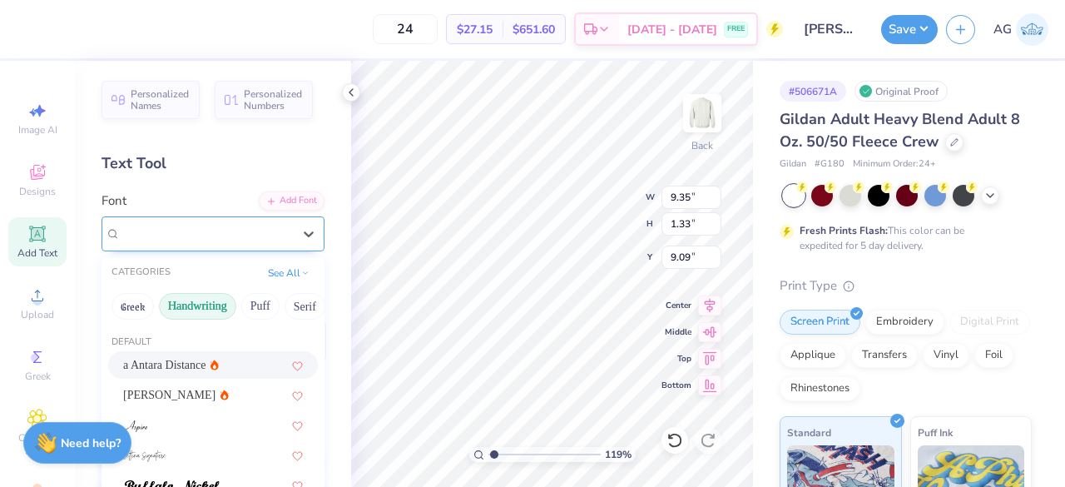
click at [235, 227] on div "a Antara Distance" at bounding box center [206, 233] width 175 height 26
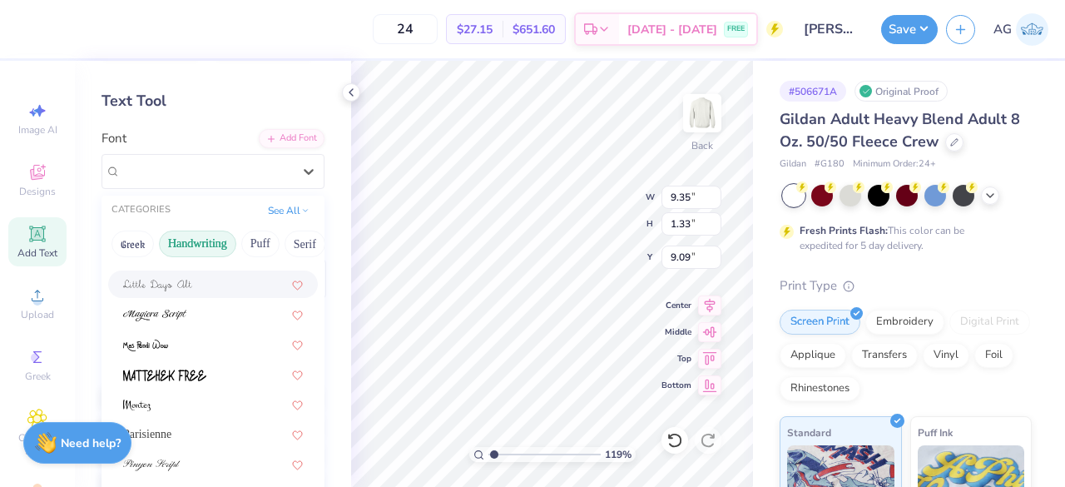
scroll to position [64, 0]
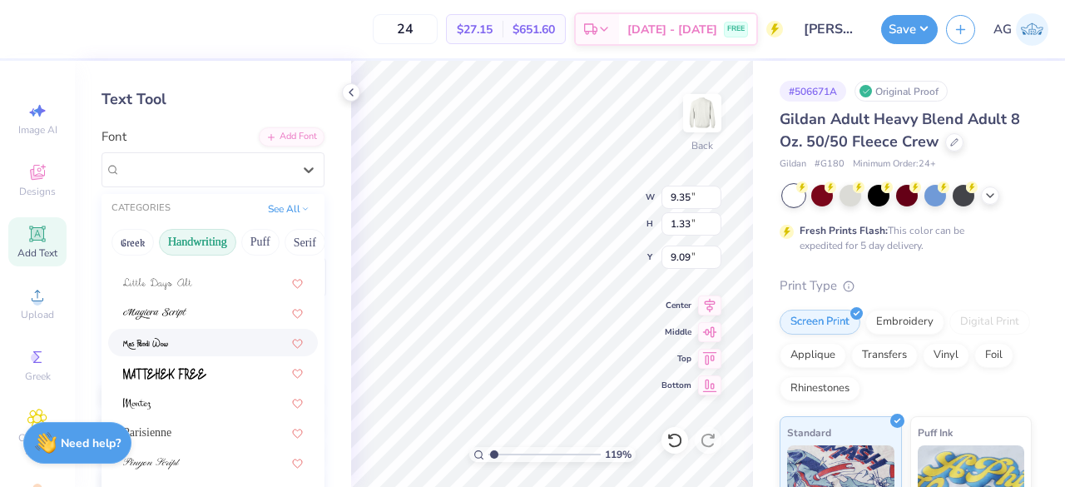
click at [181, 337] on div at bounding box center [213, 342] width 180 height 17
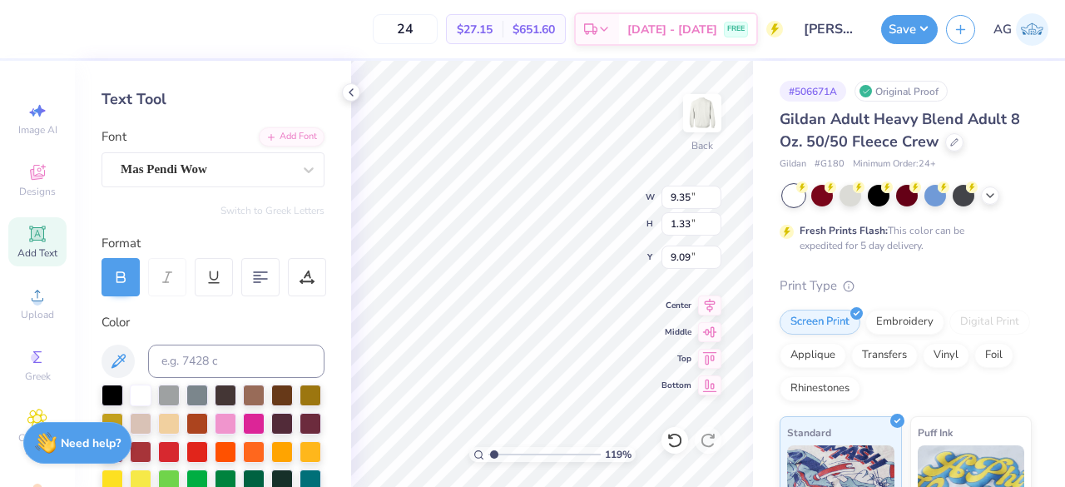
type input "7.24"
type input "1.07"
type input "9.21"
click at [195, 308] on div "Personalized Names Personalized Numbers Text Tool Add Font Font Mas Pendi Wow S…" at bounding box center [213, 274] width 276 height 426
click at [126, 271] on icon at bounding box center [120, 277] width 15 height 15
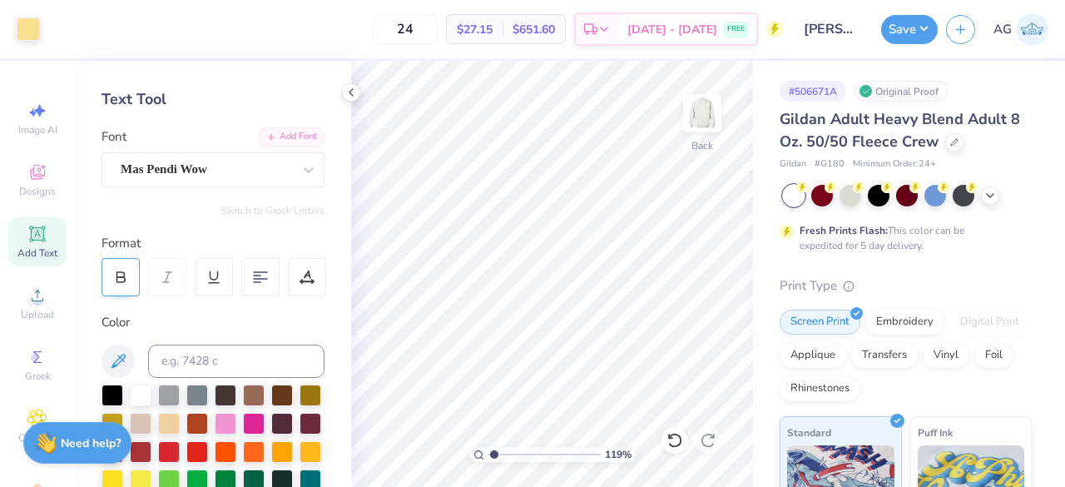
click at [126, 271] on icon at bounding box center [120, 277] width 15 height 15
click at [131, 286] on div at bounding box center [121, 277] width 38 height 38
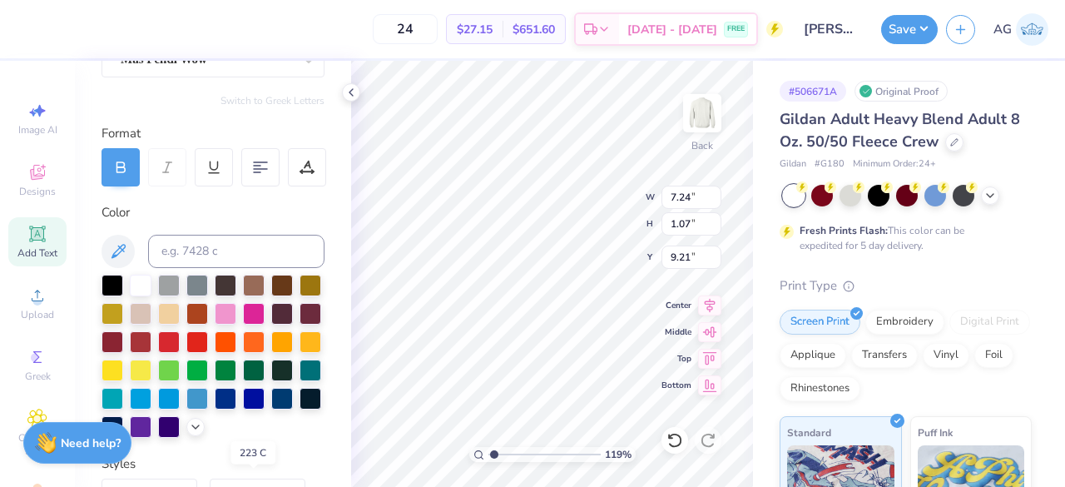
scroll to position [0, 0]
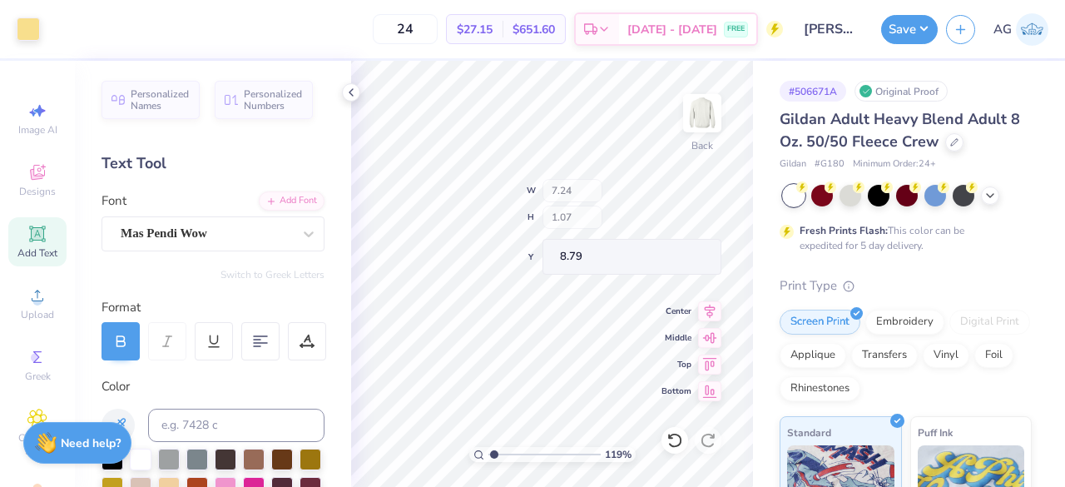
type input "8.79"
click at [519, 455] on input "range" at bounding box center [544, 454] width 112 height 15
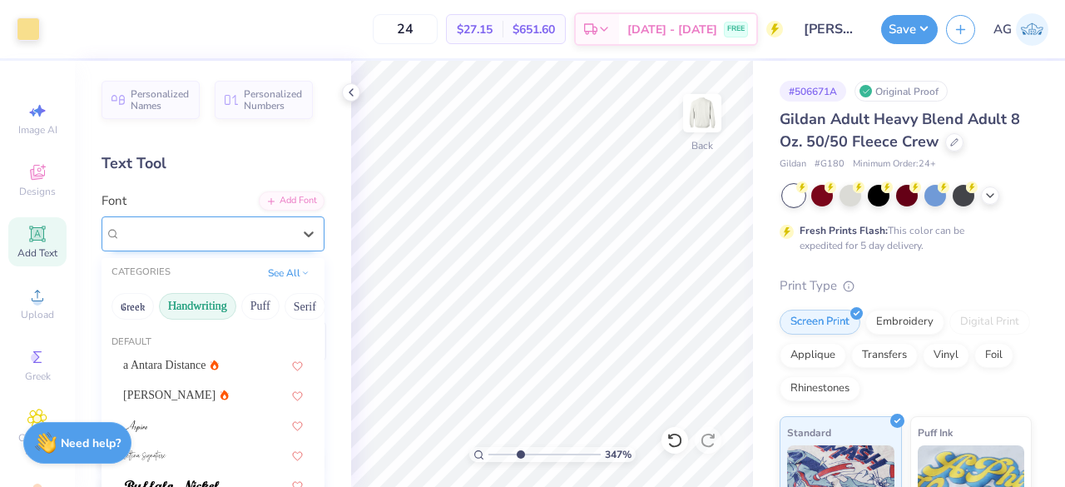
click at [218, 237] on div "Mas Pendi Wow" at bounding box center [206, 233] width 175 height 26
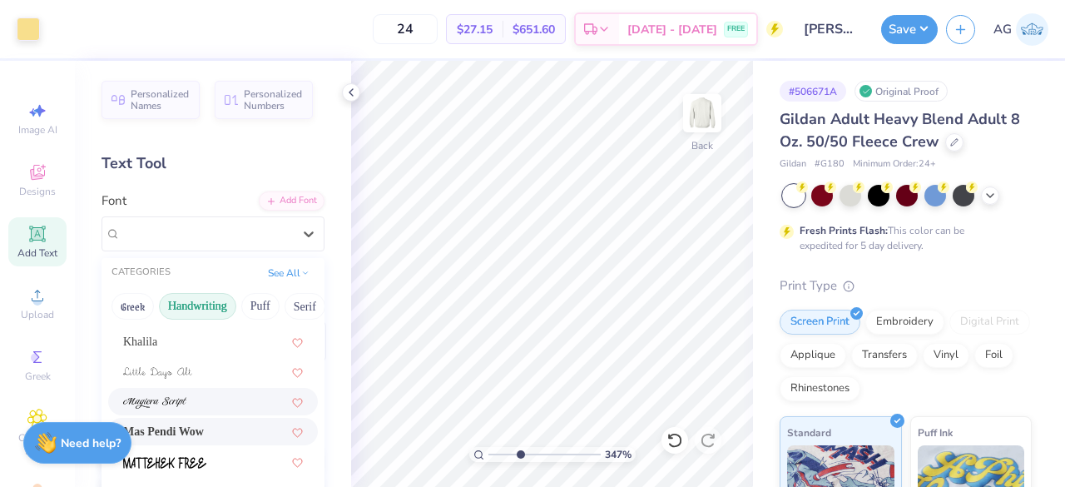
scroll to position [378, 0]
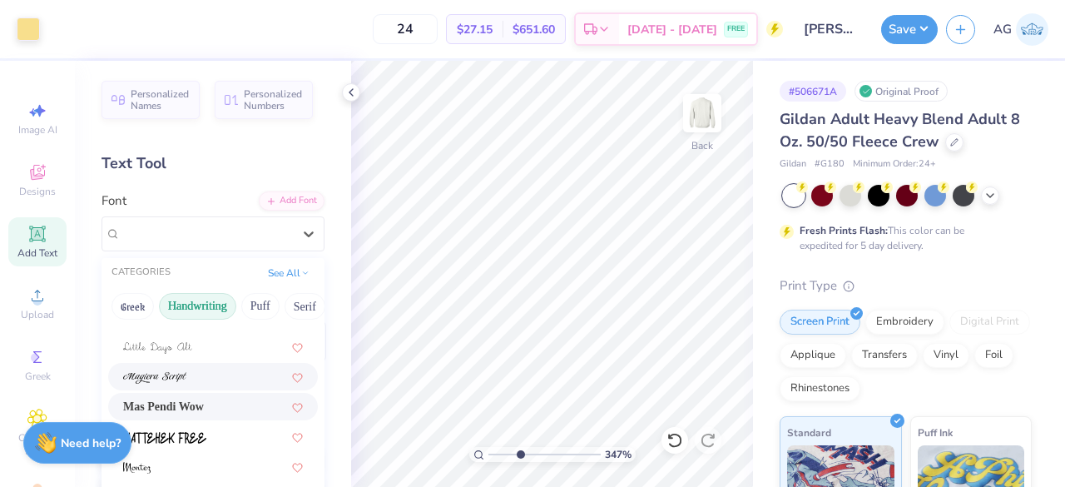
click at [190, 382] on div at bounding box center [213, 376] width 180 height 17
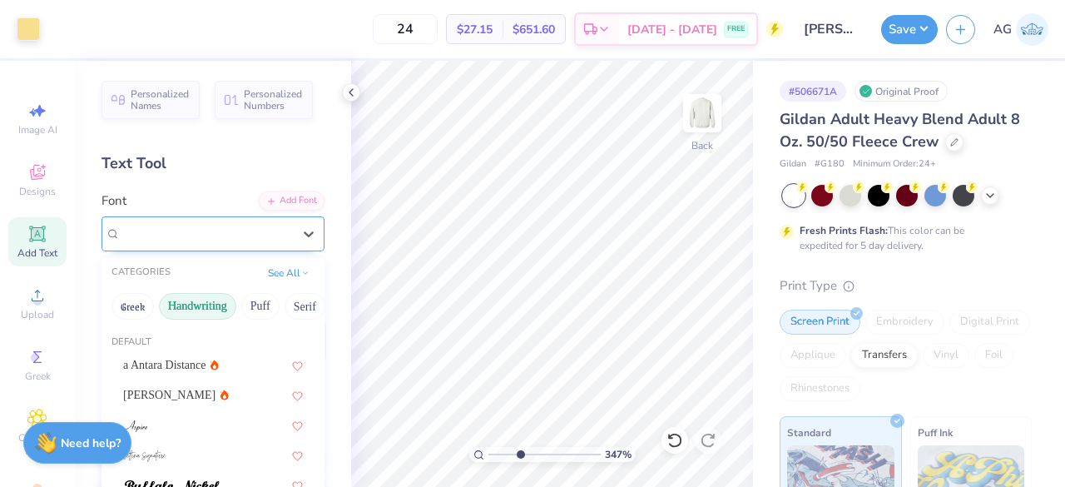
click at [223, 231] on div "Magiera Script" at bounding box center [206, 233] width 175 height 26
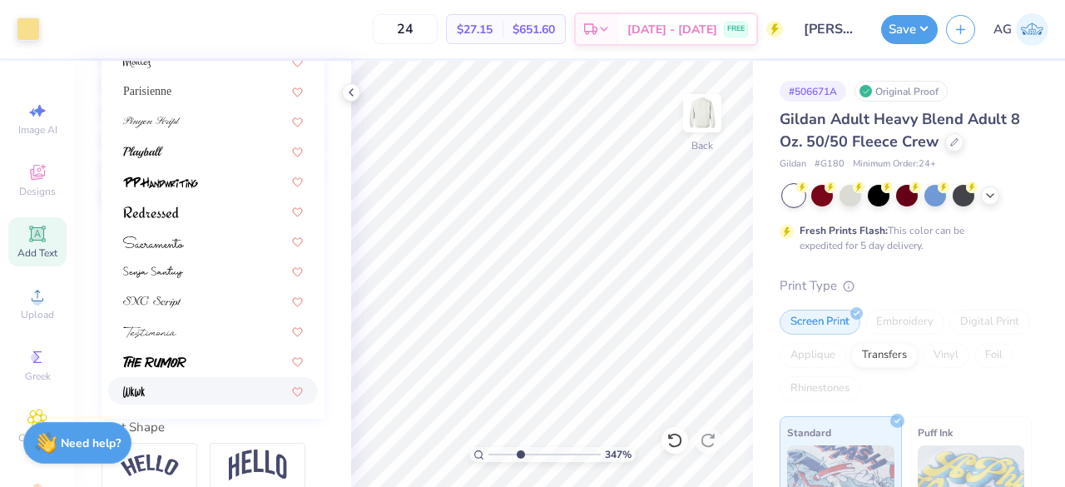
scroll to position [414, 0]
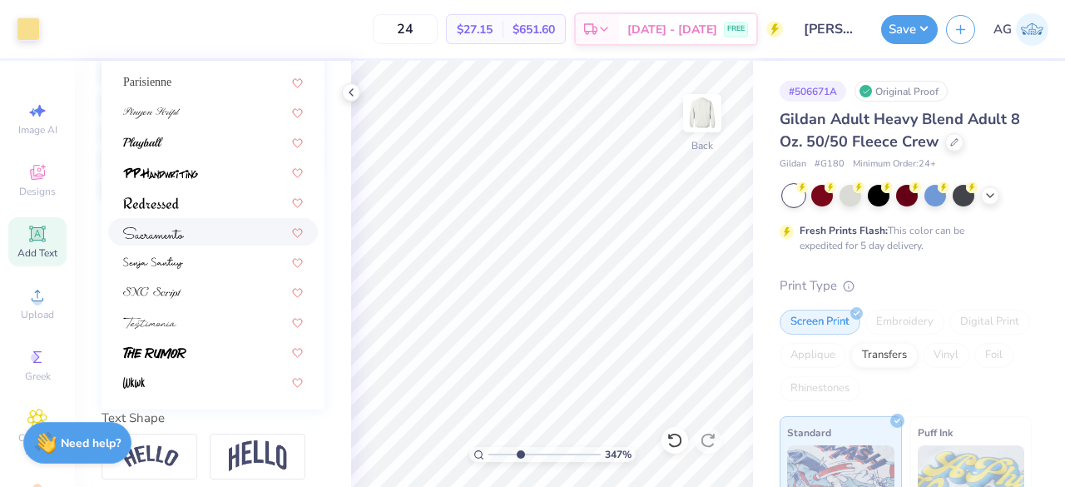
click at [185, 242] on div at bounding box center [213, 231] width 210 height 27
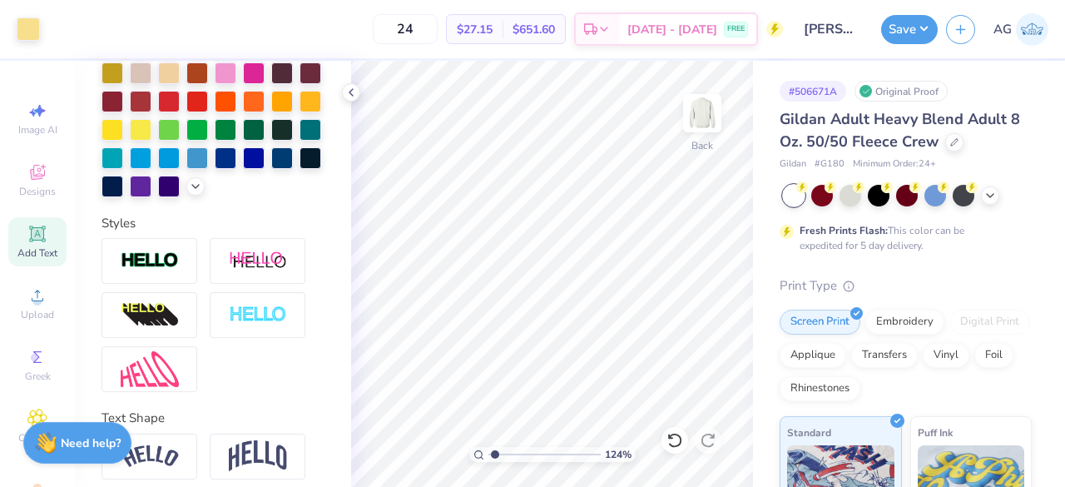
click at [494, 454] on input "range" at bounding box center [544, 454] width 112 height 15
click at [503, 456] on input "range" at bounding box center [544, 454] width 112 height 15
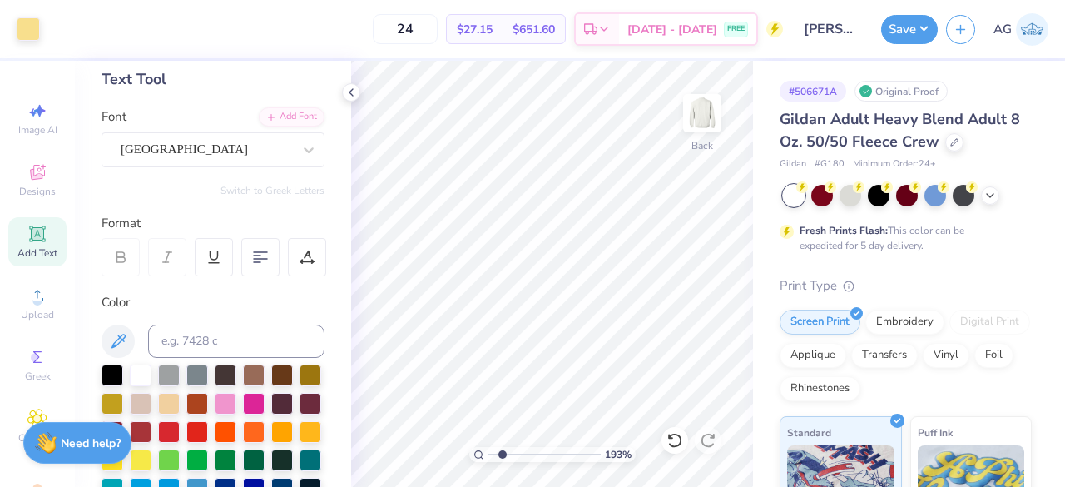
scroll to position [85, 0]
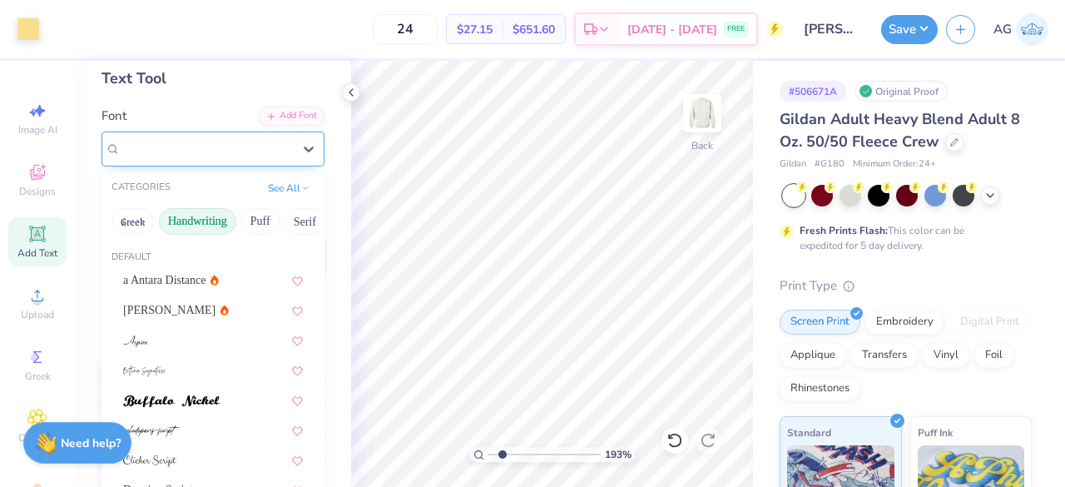
click at [216, 151] on div "Sacramento" at bounding box center [206, 149] width 175 height 26
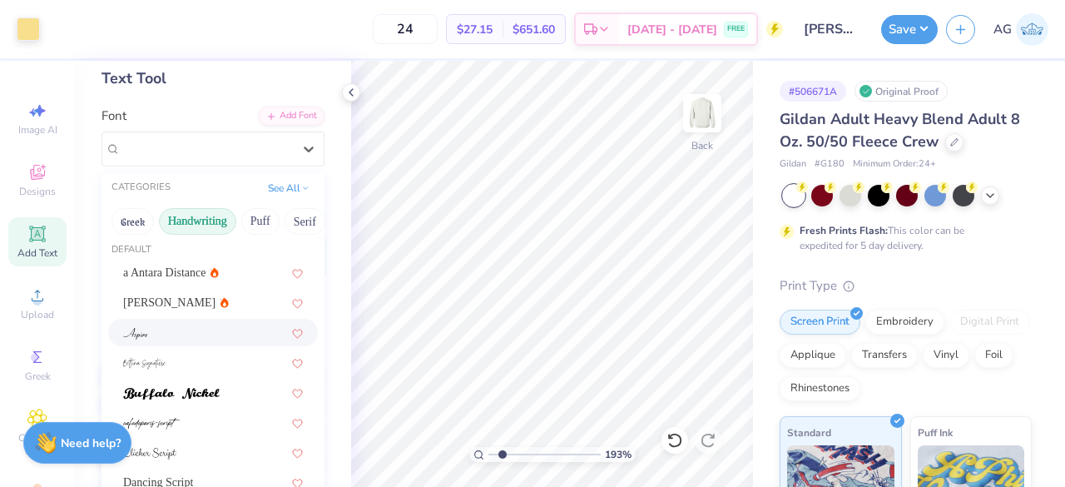
click at [155, 330] on div at bounding box center [213, 332] width 180 height 17
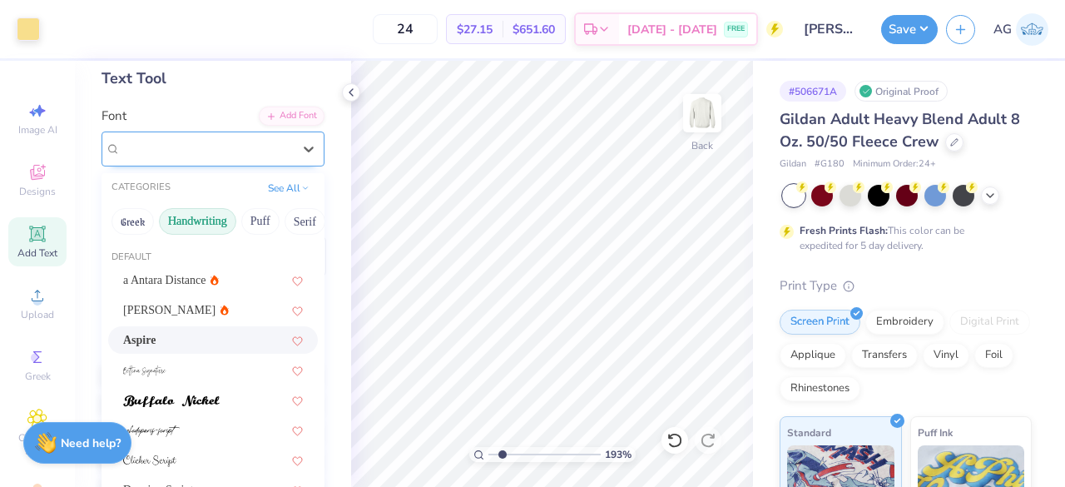
click at [201, 159] on div "Aspire" at bounding box center [206, 149] width 175 height 26
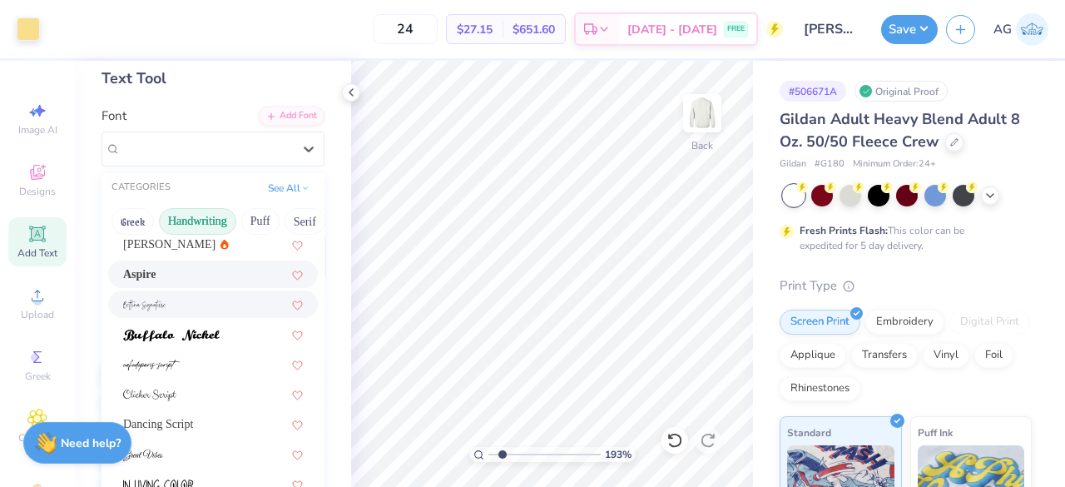
scroll to position [67, 0]
click at [166, 389] on img at bounding box center [149, 395] width 53 height 12
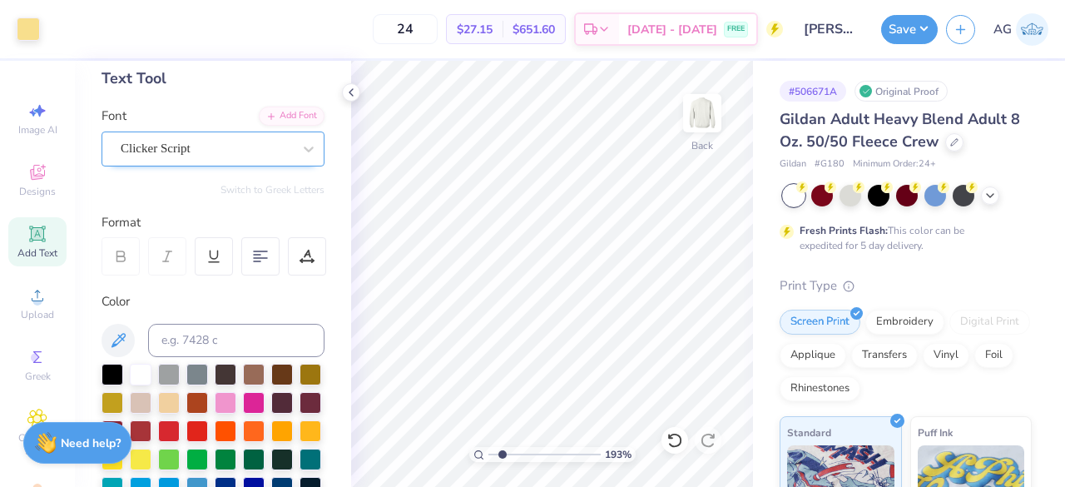
click at [218, 144] on div "Clicker Script" at bounding box center [206, 149] width 175 height 26
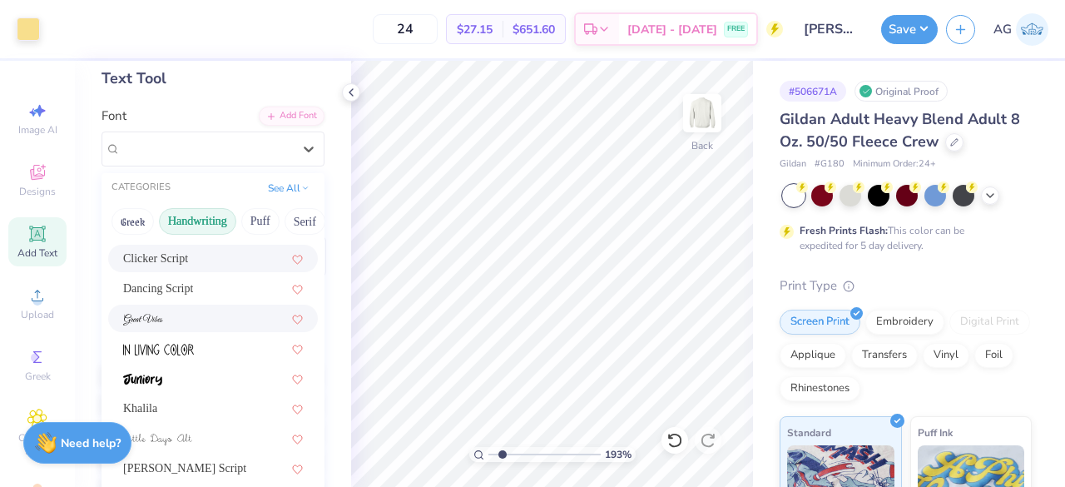
scroll to position [206, 0]
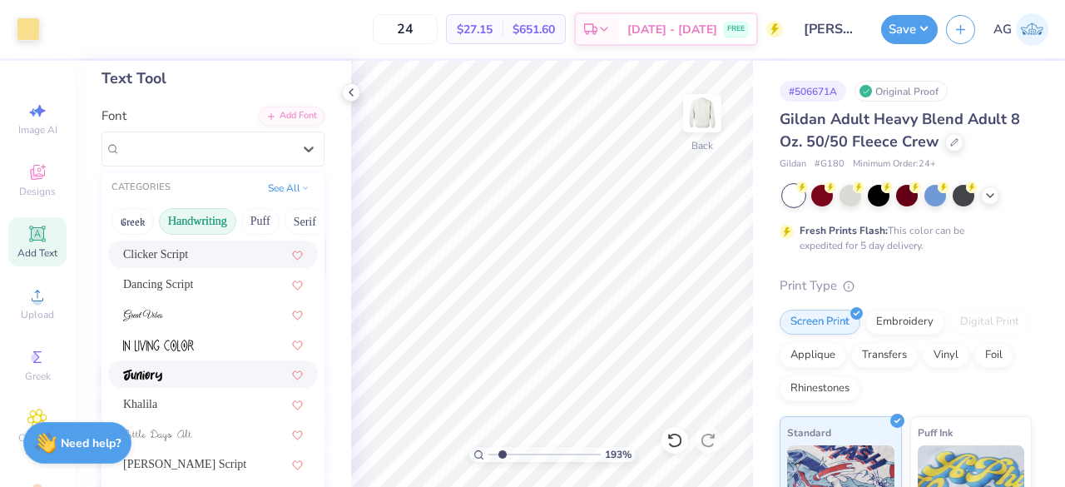
click at [179, 370] on div at bounding box center [213, 373] width 180 height 17
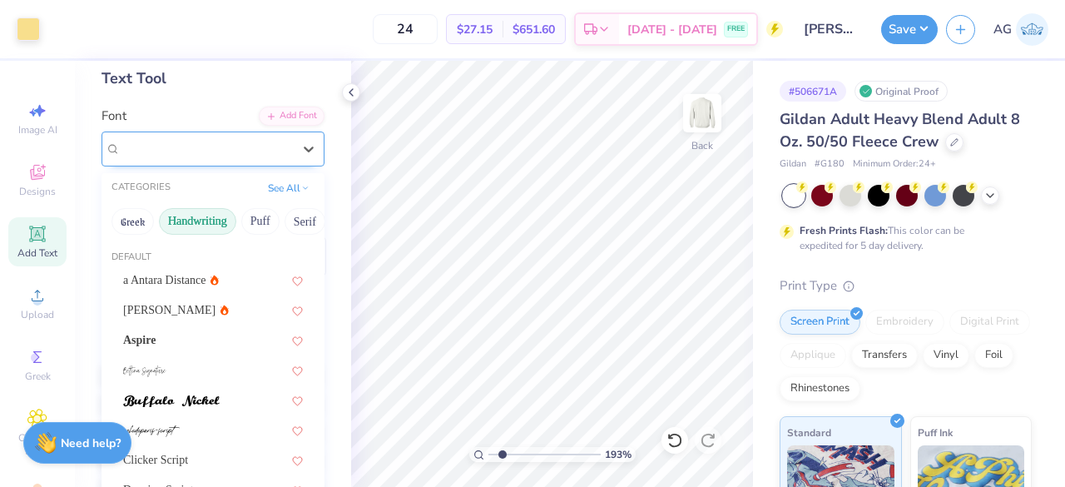
click at [174, 154] on div "Juniory" at bounding box center [206, 149] width 175 height 26
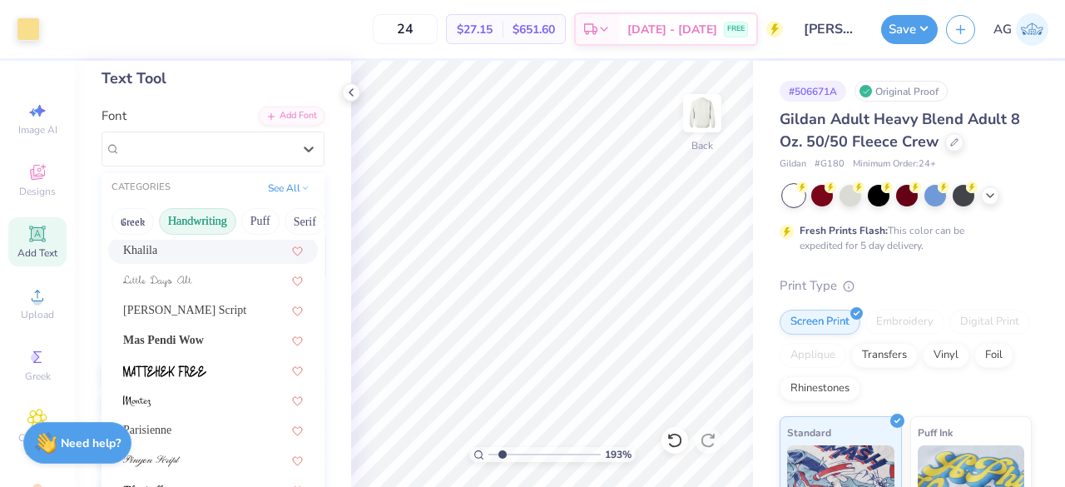
scroll to position [360, 0]
click at [176, 315] on span "Magiera Script" at bounding box center [184, 308] width 123 height 17
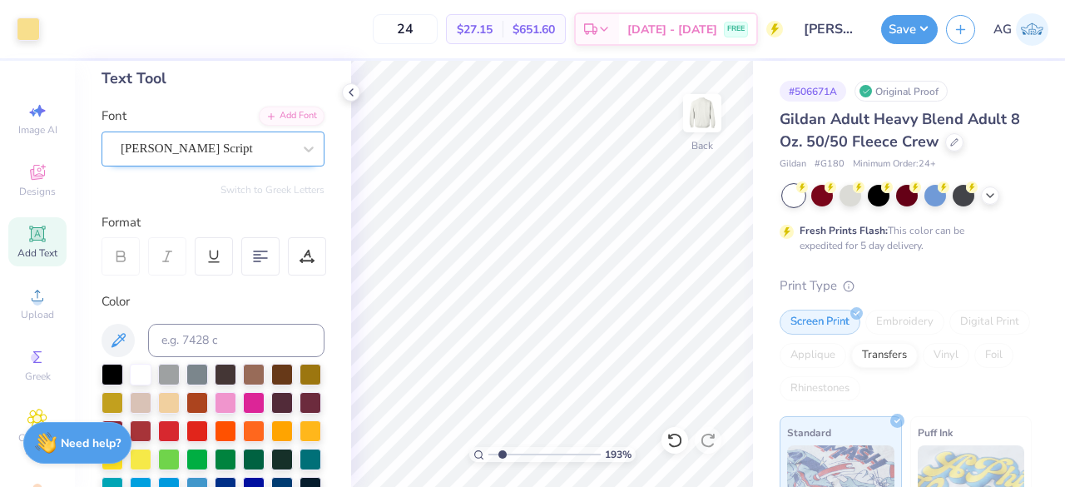
click at [196, 155] on div "Magiera Script" at bounding box center [206, 149] width 175 height 26
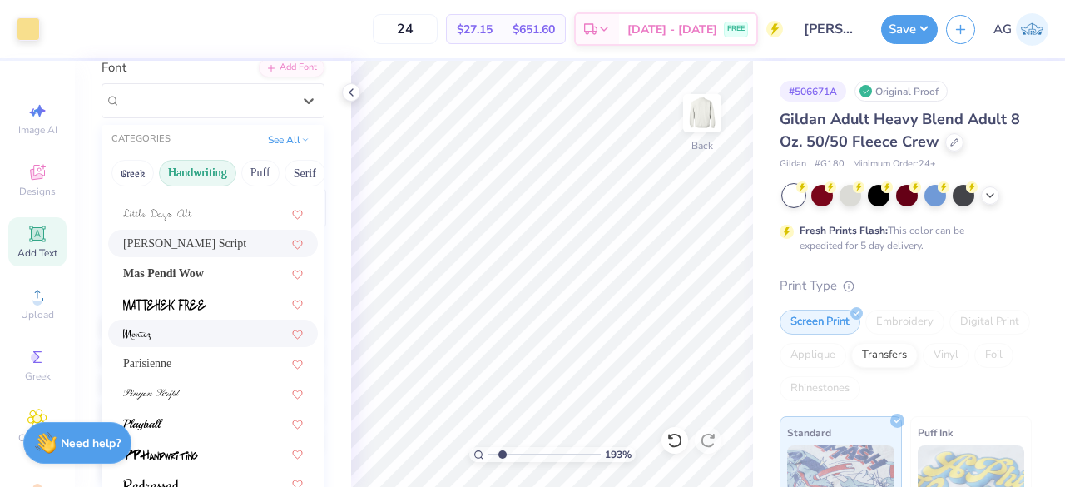
scroll to position [134, 0]
click at [145, 418] on img at bounding box center [143, 424] width 40 height 12
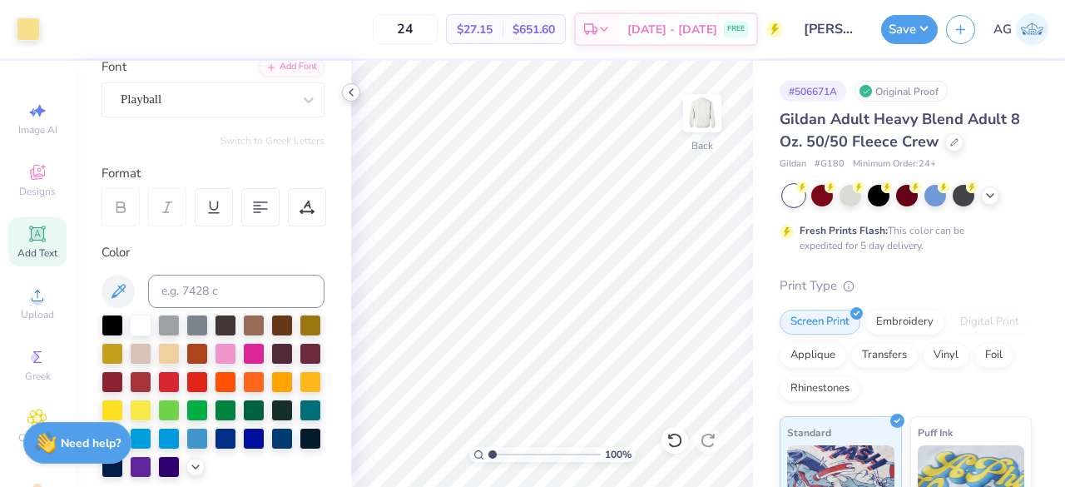
click at [351, 92] on icon at bounding box center [350, 92] width 13 height 13
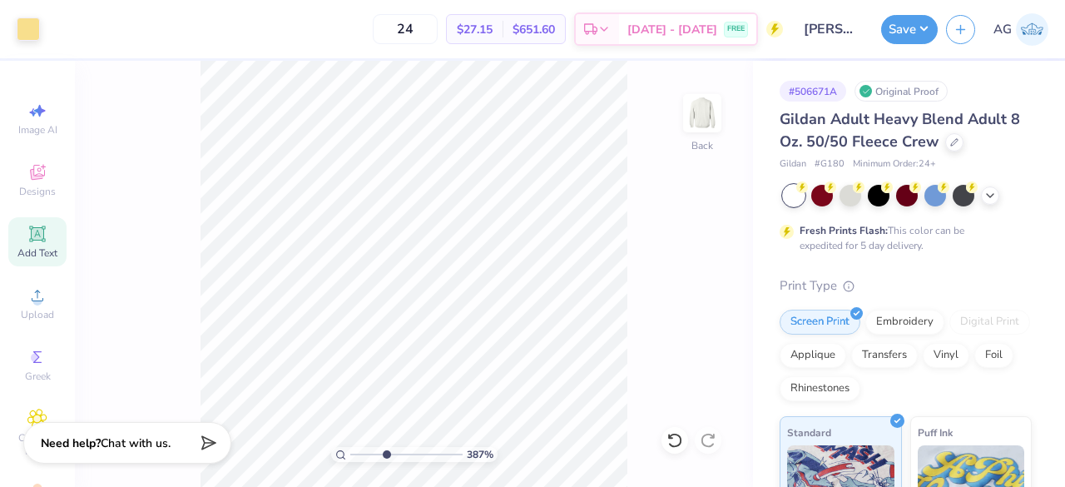
click at [386, 453] on input "range" at bounding box center [406, 454] width 112 height 15
type input "1"
click at [352, 450] on input "range" at bounding box center [406, 454] width 112 height 15
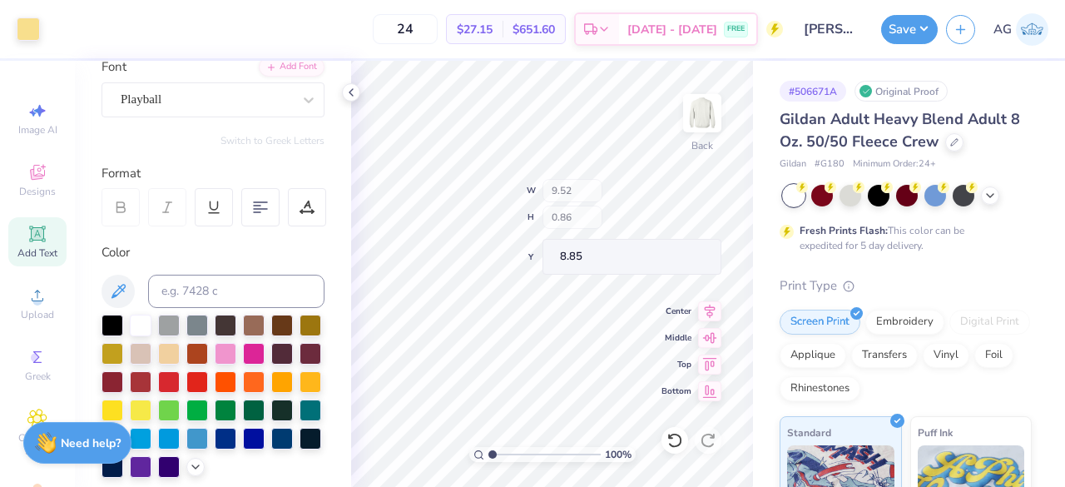
type input "9.52"
type input "0.86"
type input "9.05"
click at [513, 452] on input "range" at bounding box center [544, 454] width 112 height 15
click at [500, 452] on input "range" at bounding box center [544, 454] width 112 height 15
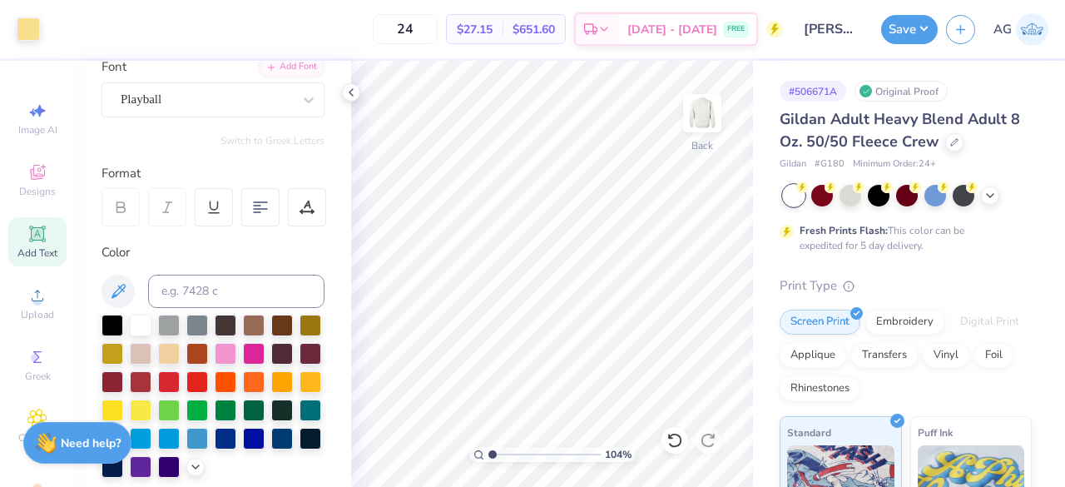
type input "1.04"
click at [493, 454] on input "range" at bounding box center [544, 454] width 112 height 15
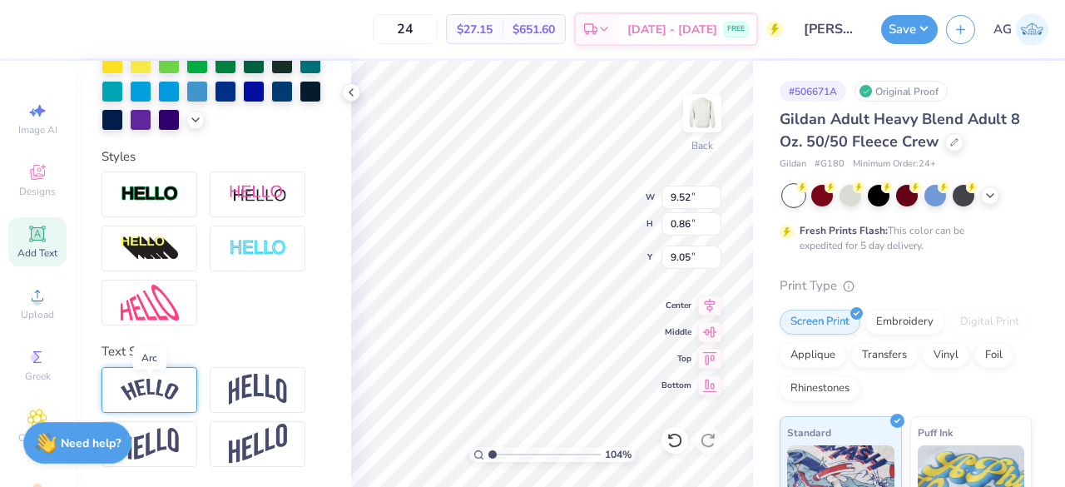
click at [149, 389] on img at bounding box center [150, 390] width 58 height 22
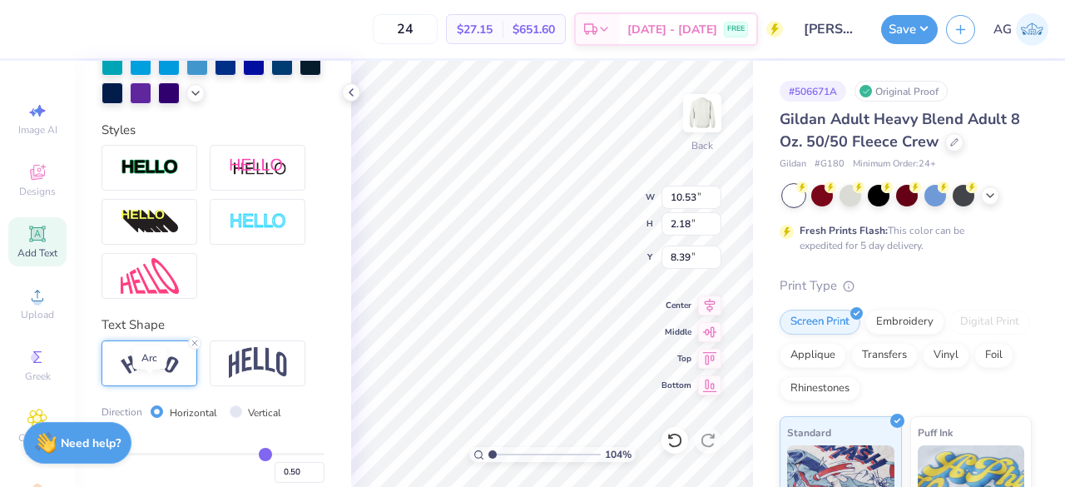
type input "10.53"
type input "2.18"
type input "8.39"
click at [260, 379] on img at bounding box center [258, 363] width 58 height 32
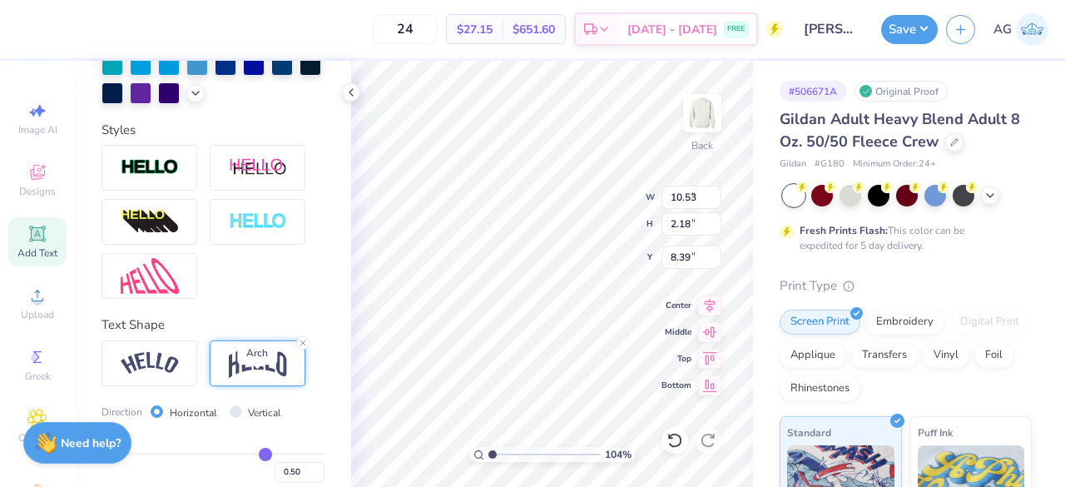
type input "9.52"
type input "2.76"
type input "8.11"
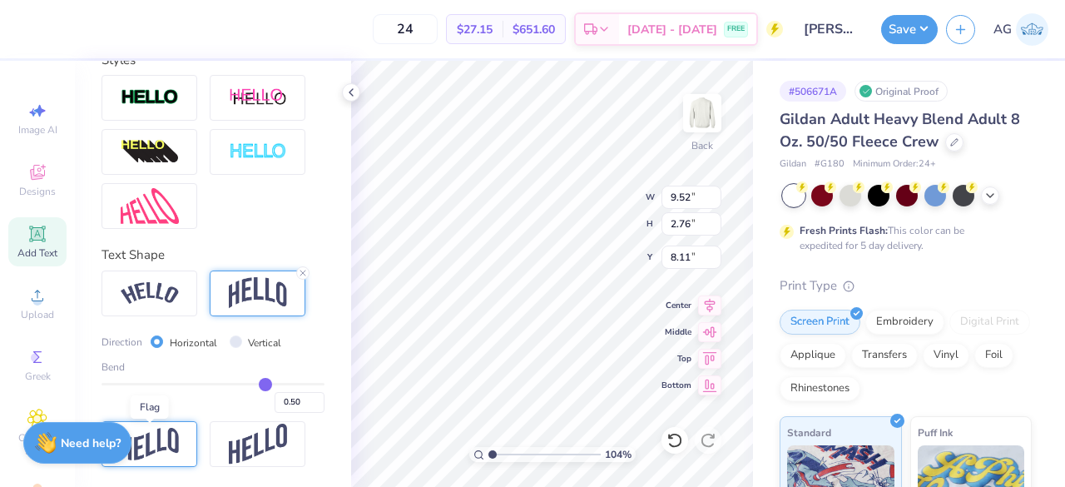
click at [135, 430] on img at bounding box center [150, 444] width 58 height 32
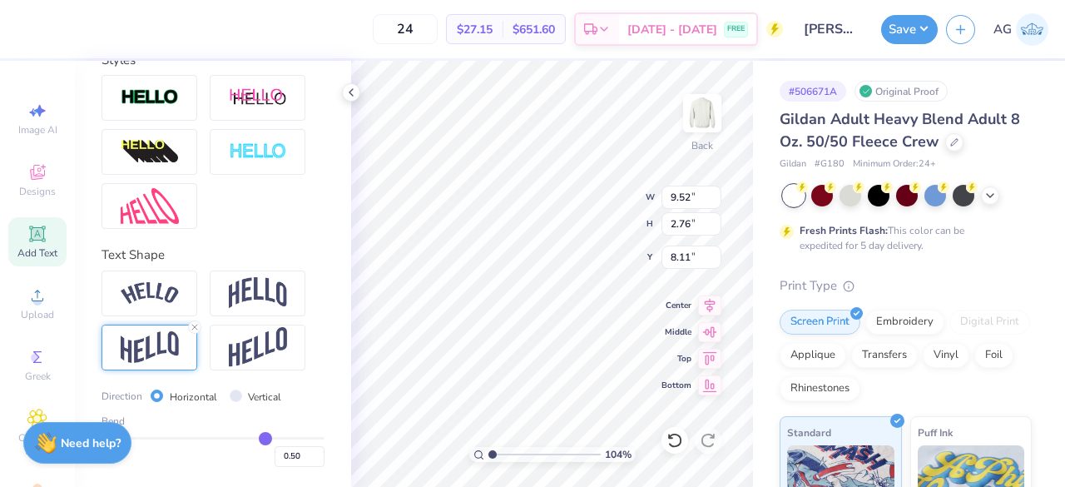
type input "1.26"
type input "8.85"
click at [196, 329] on icon at bounding box center [195, 327] width 10 height 10
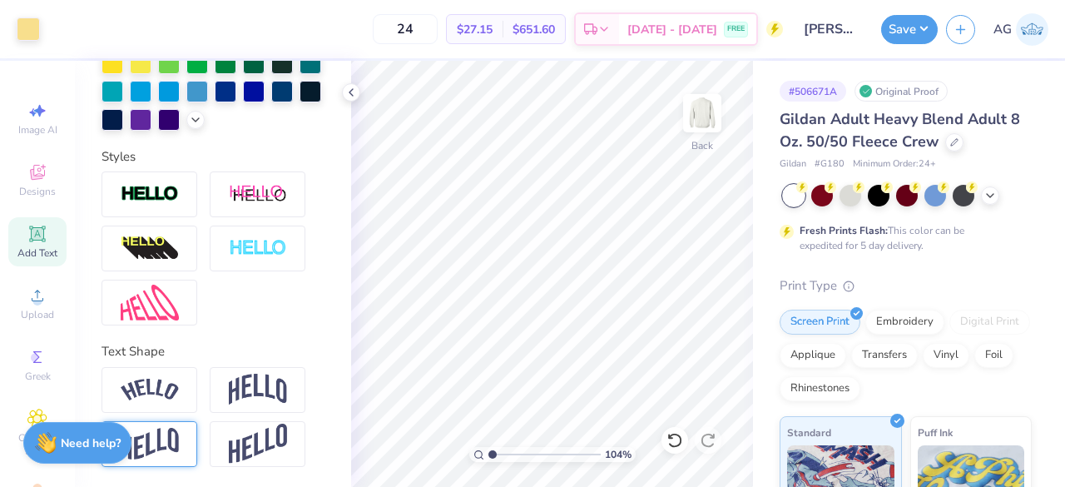
scroll to position [508, 0]
type input "8.39"
type input "0.76"
type input "8.93"
click at [535, 455] on input "range" at bounding box center [544, 454] width 112 height 15
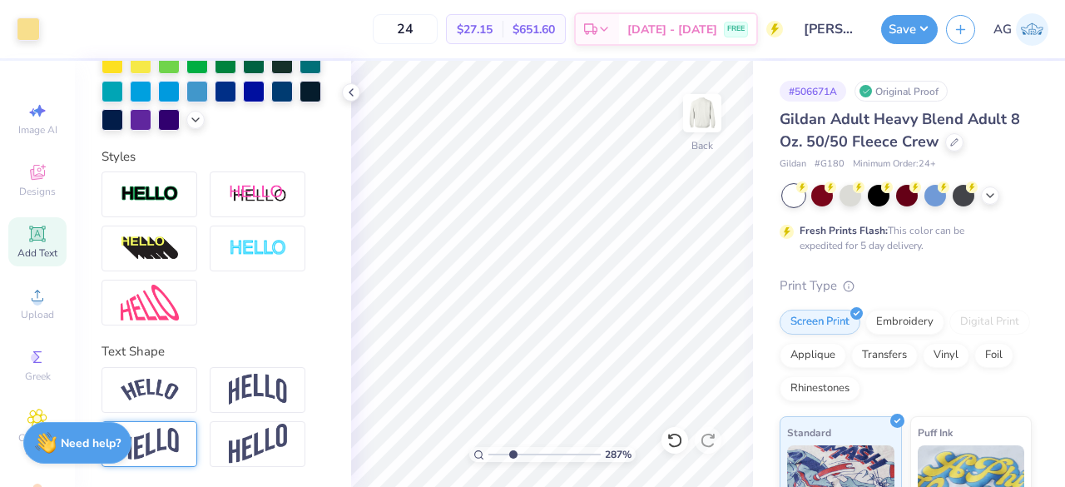
click at [513, 455] on input "range" at bounding box center [544, 454] width 112 height 15
click at [495, 453] on input "range" at bounding box center [544, 454] width 112 height 15
click at [491, 455] on input "range" at bounding box center [544, 454] width 112 height 15
drag, startPoint x: 495, startPoint y: 453, endPoint x: 464, endPoint y: 454, distance: 30.8
type input "1"
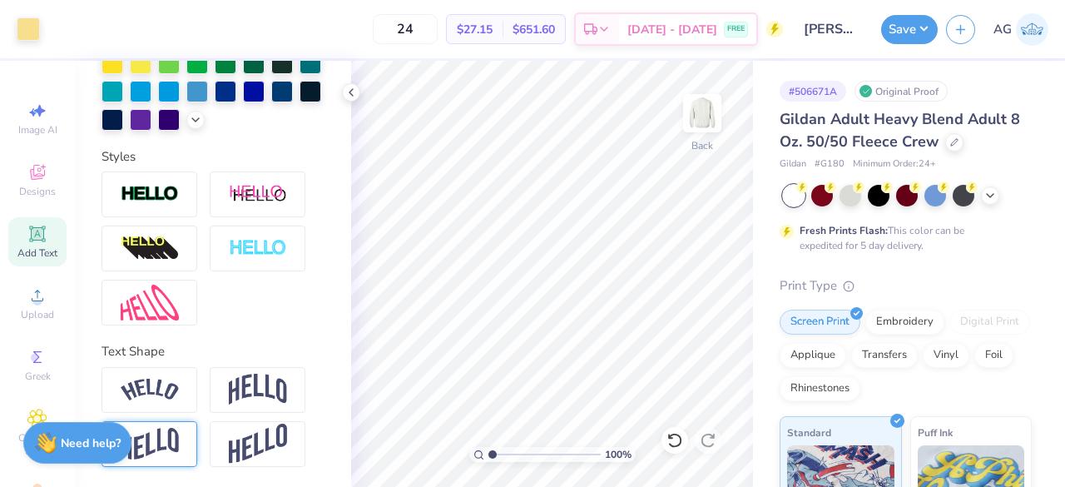
click at [488, 454] on input "range" at bounding box center [544, 454] width 112 height 15
type textarea "New Member Retreat"
click at [689, 334] on div "Middle" at bounding box center [691, 330] width 60 height 20
type input "5.32"
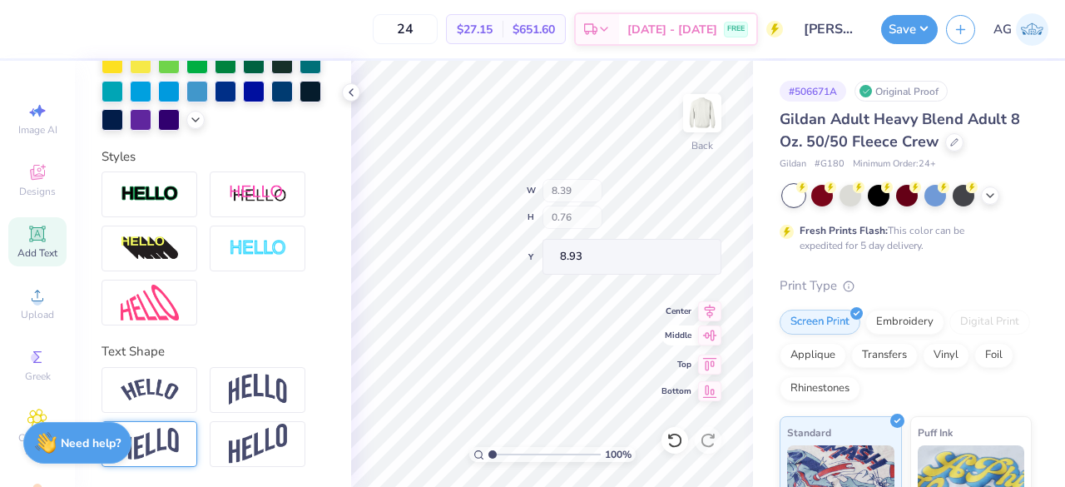
type input "2.03"
type input "10.86"
type input "8.94"
click at [518, 456] on input "range" at bounding box center [544, 454] width 112 height 15
click at [497, 452] on input "range" at bounding box center [544, 454] width 112 height 15
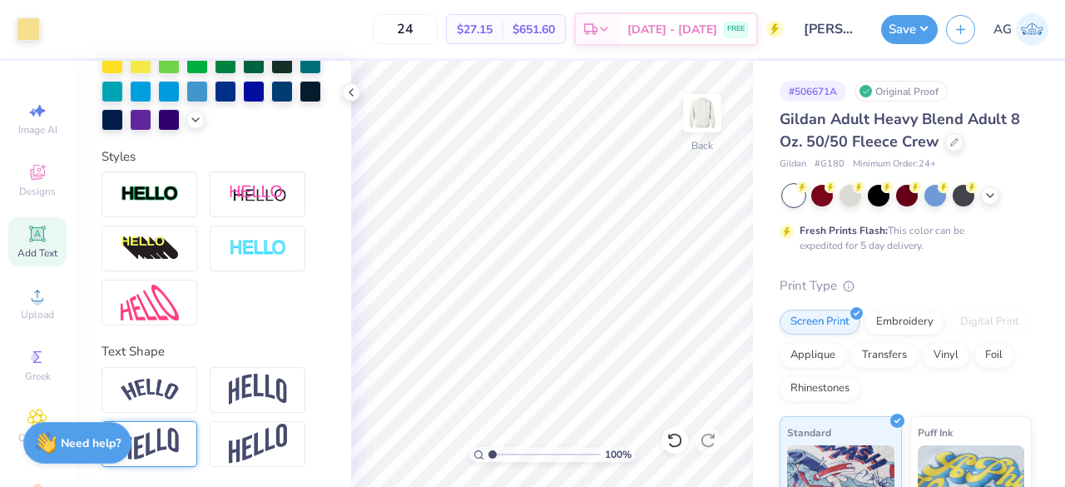
type input "1"
click at [489, 456] on input "range" at bounding box center [544, 454] width 112 height 15
type input "8.30"
type input "8.39"
type input "0.76"
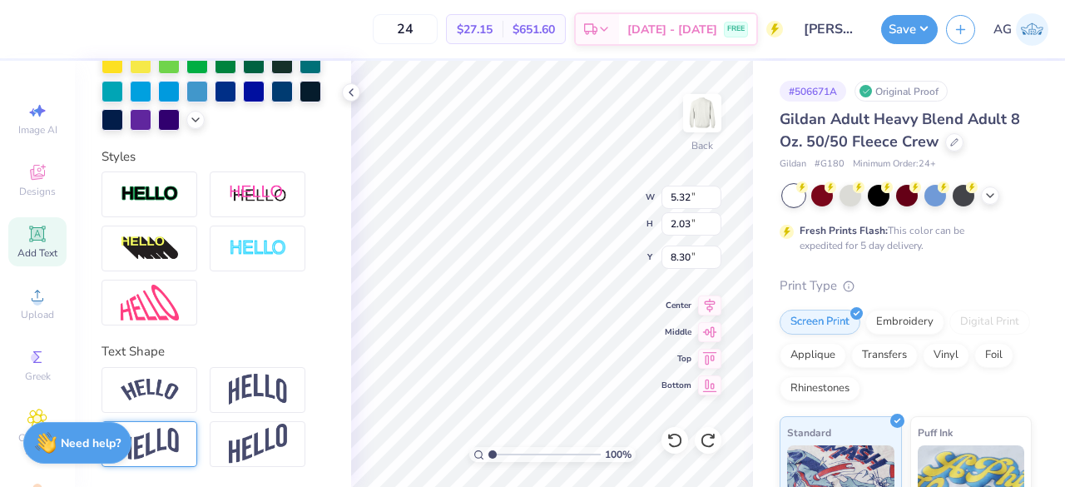
type input "8.93"
type input "8.37"
click at [511, 454] on input "range" at bounding box center [544, 454] width 112 height 15
type input "1"
click at [492, 455] on input "range" at bounding box center [544, 454] width 112 height 15
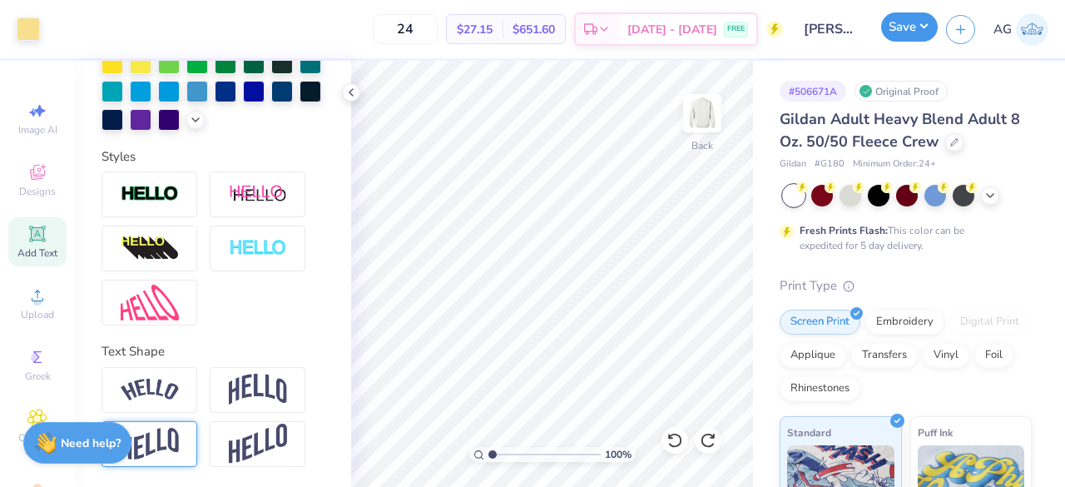
click at [908, 24] on button "Save" at bounding box center [909, 26] width 57 height 29
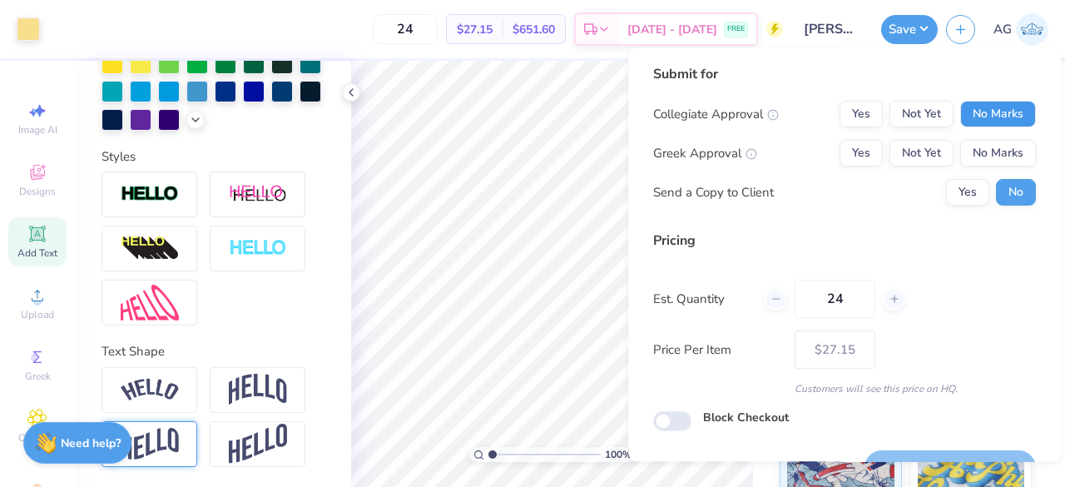
click at [1000, 115] on button "No Marks" at bounding box center [998, 114] width 76 height 27
click at [845, 155] on button "Yes" at bounding box center [861, 153] width 43 height 27
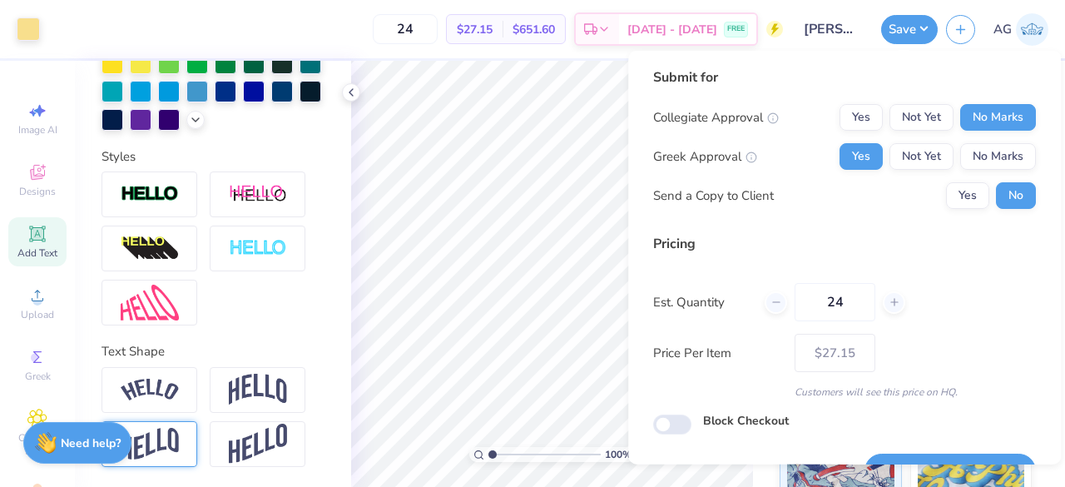
scroll to position [38, 0]
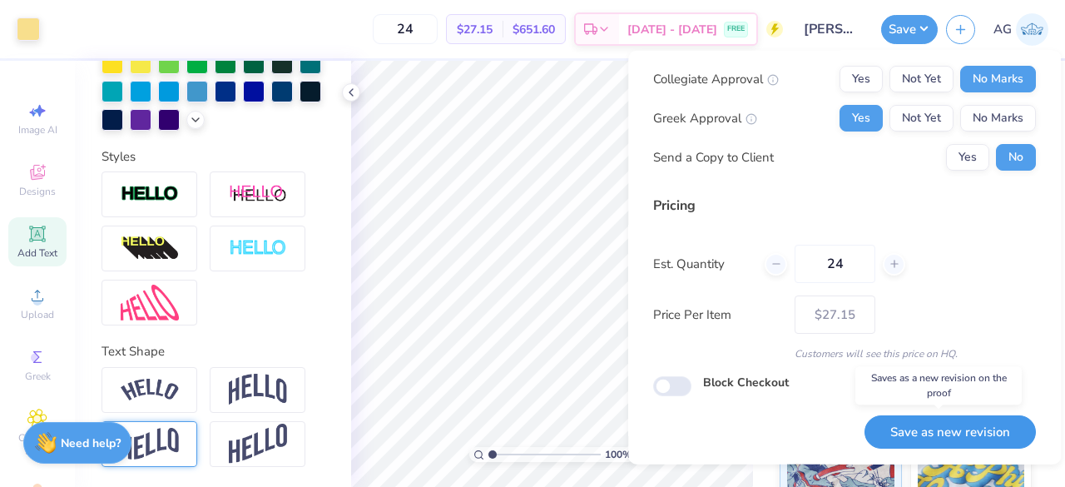
click at [932, 421] on button "Save as new revision" at bounding box center [950, 431] width 171 height 34
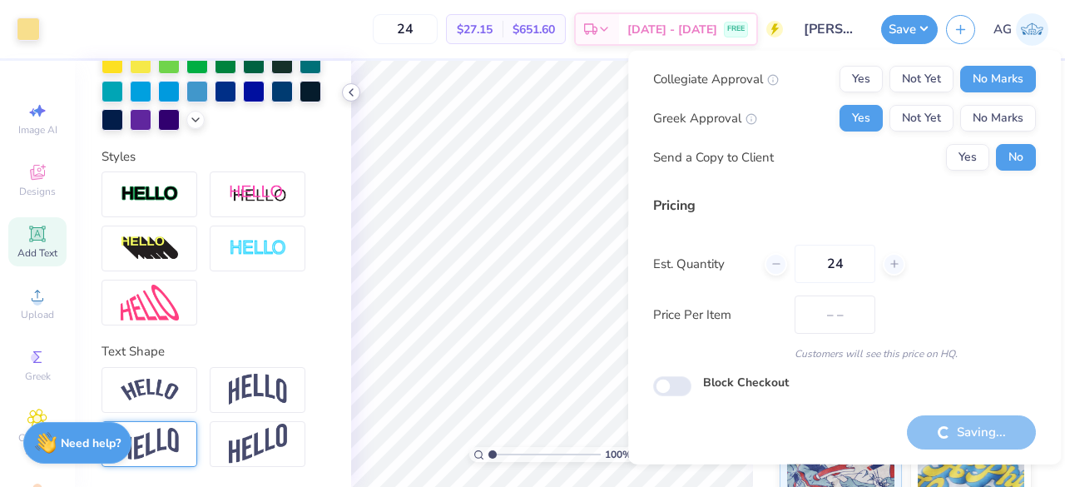
type input "$27.15"
